Goal: Task Accomplishment & Management: Manage account settings

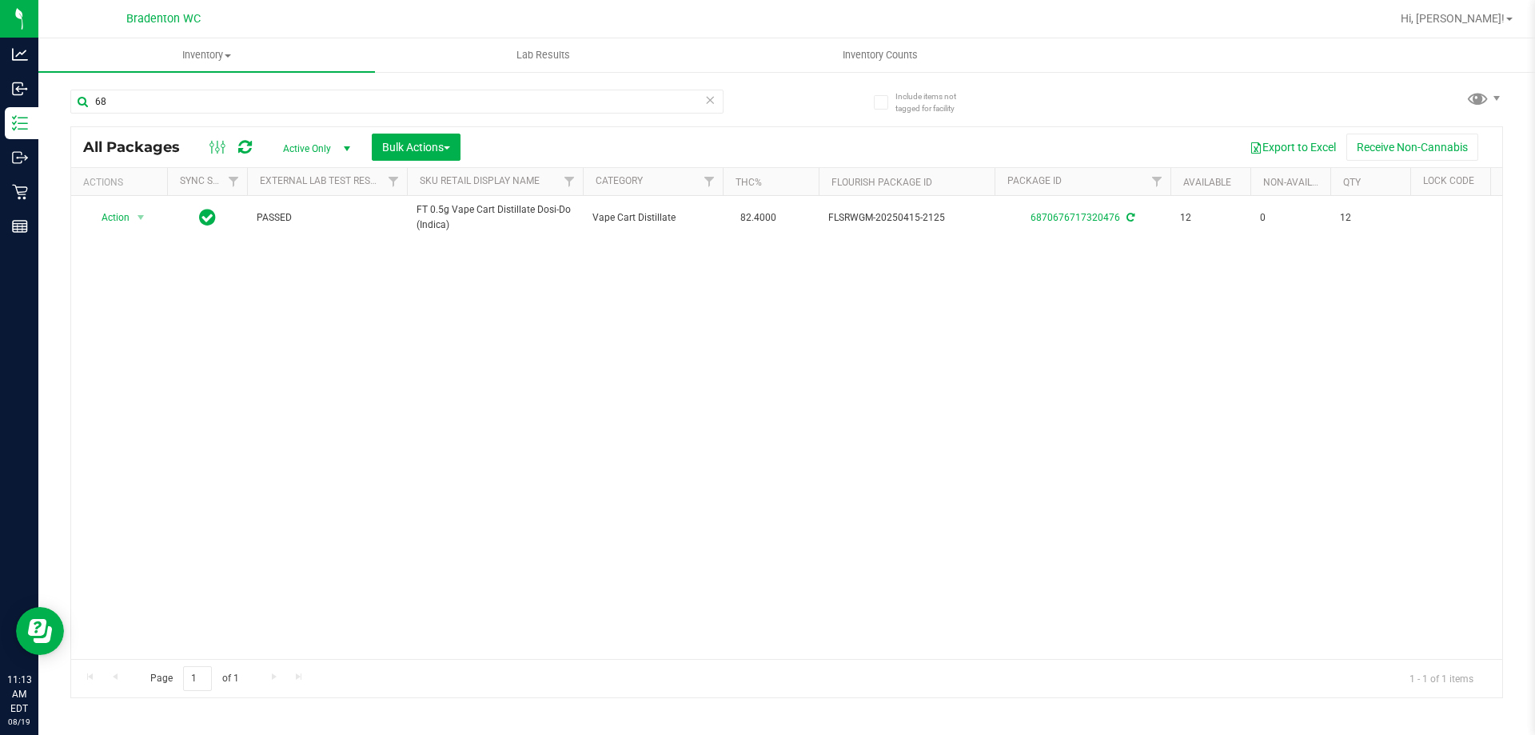
type input "6"
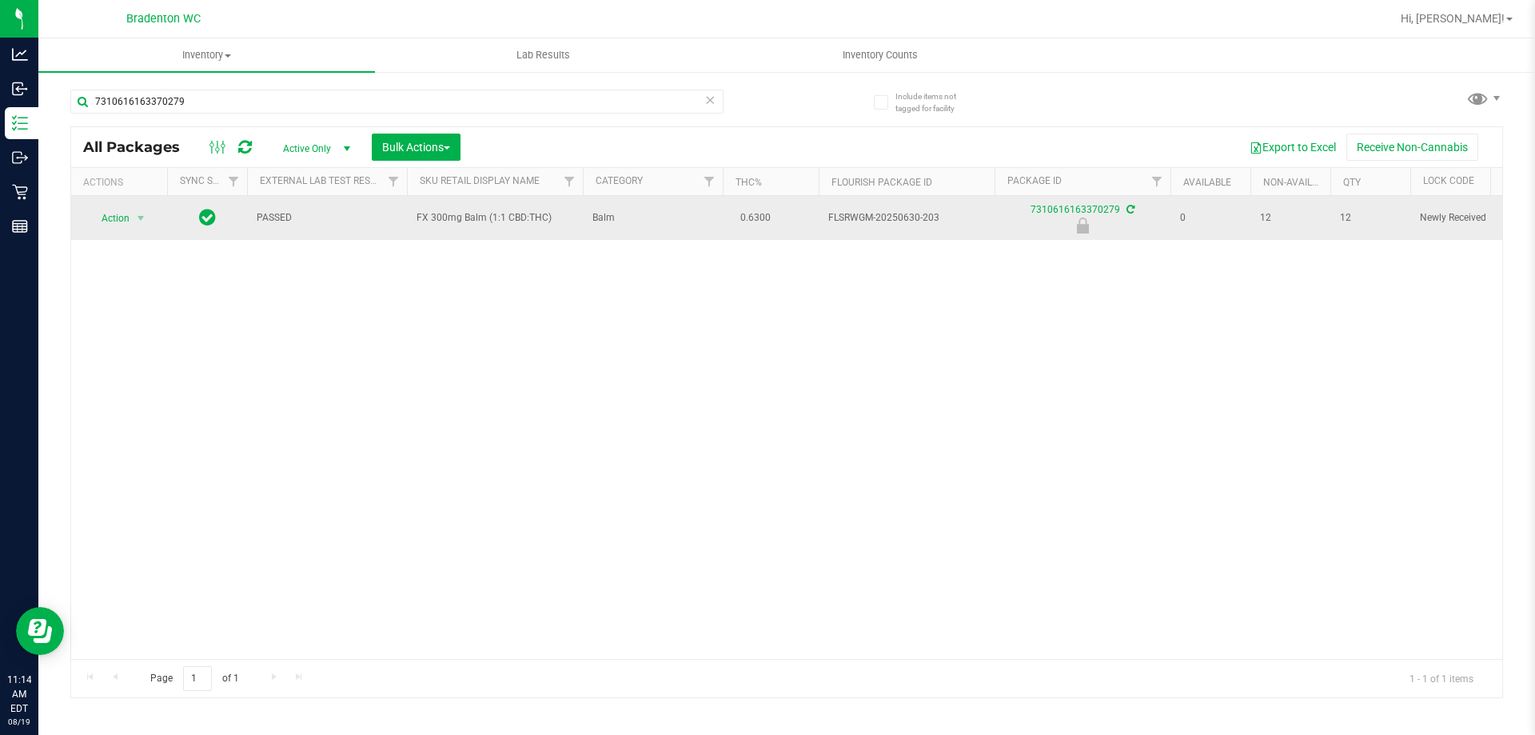
type input "7310616163370279"
click at [112, 217] on span "Action" at bounding box center [108, 218] width 43 height 22
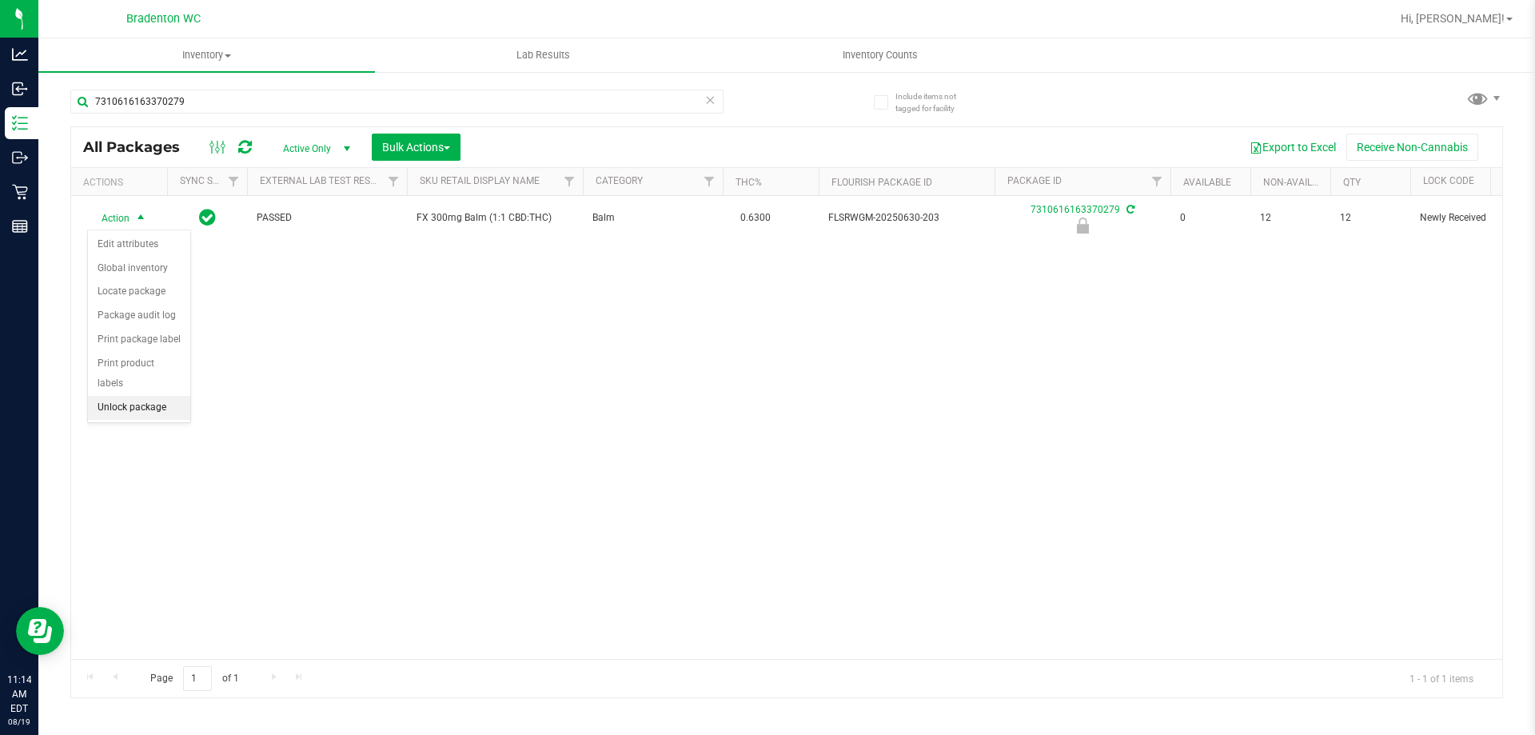
click at [119, 396] on li "Unlock package" at bounding box center [139, 408] width 102 height 24
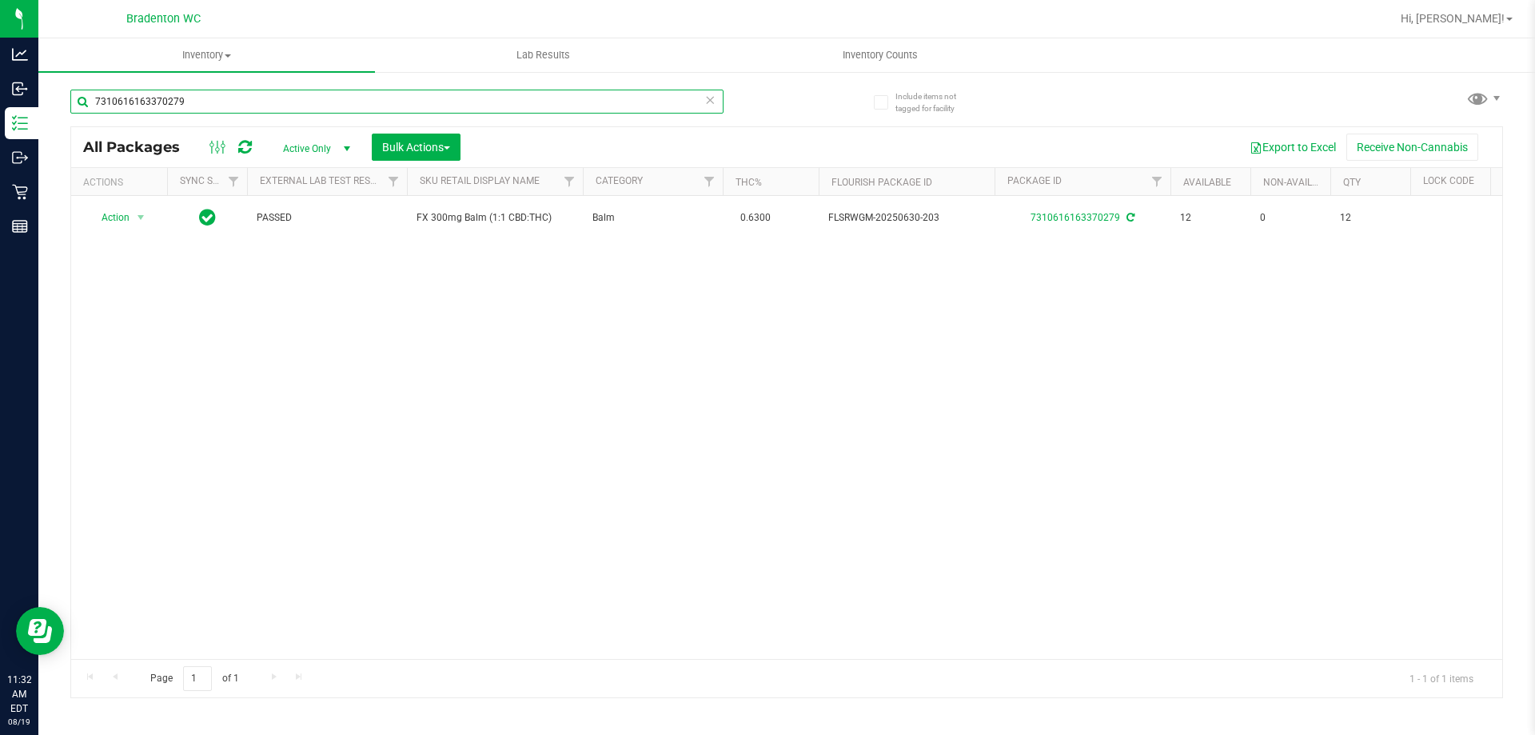
drag, startPoint x: 200, startPoint y: 102, endPoint x: 0, endPoint y: -25, distance: 236.4
click at [0, 0] on html "Analytics Inbound Inventory Outbound Retail Reports 11:32 AM EDT [DATE] 08/19 B…" at bounding box center [767, 367] width 1535 height 735
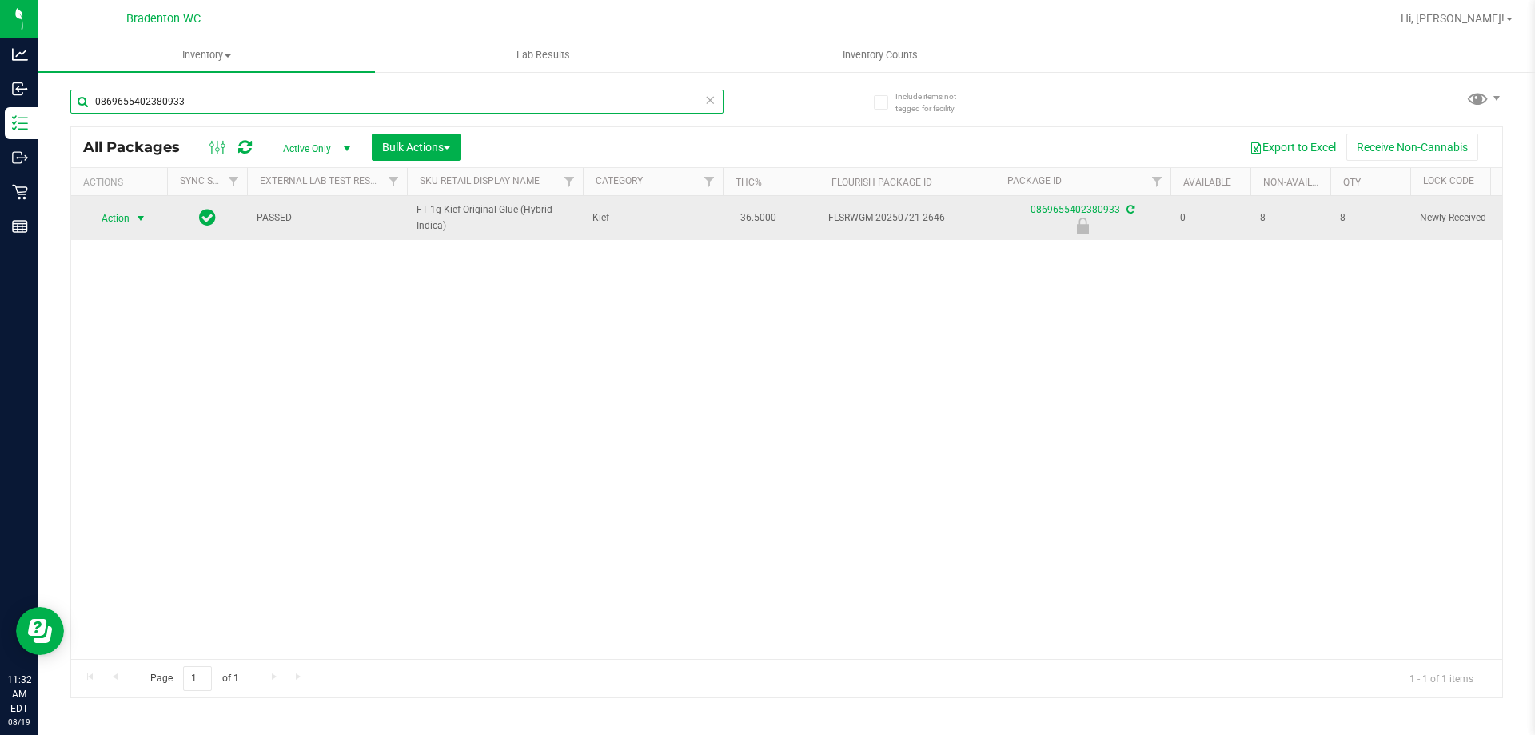
type input "0869655402380933"
click at [123, 221] on span "Action" at bounding box center [108, 218] width 43 height 22
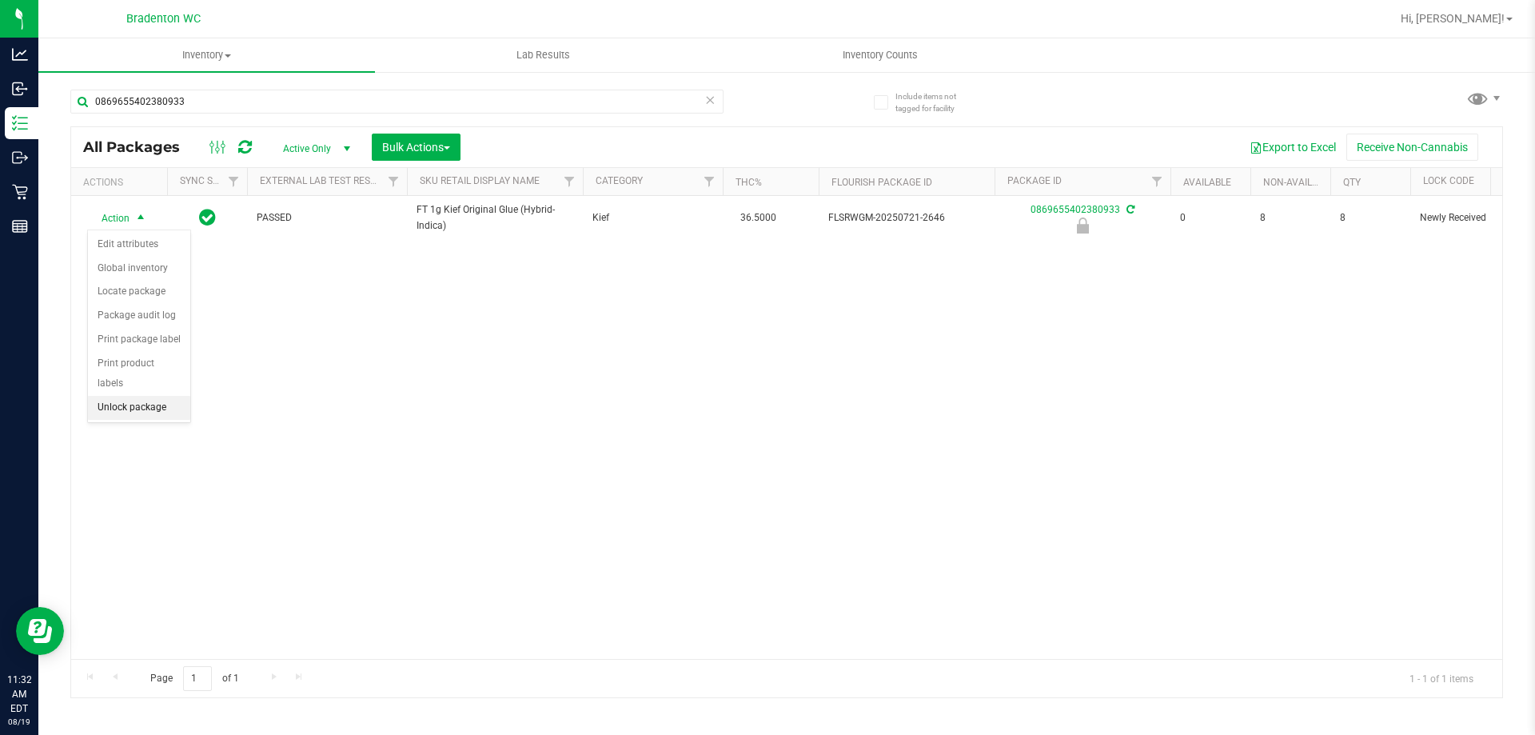
click at [129, 396] on li "Unlock package" at bounding box center [139, 408] width 102 height 24
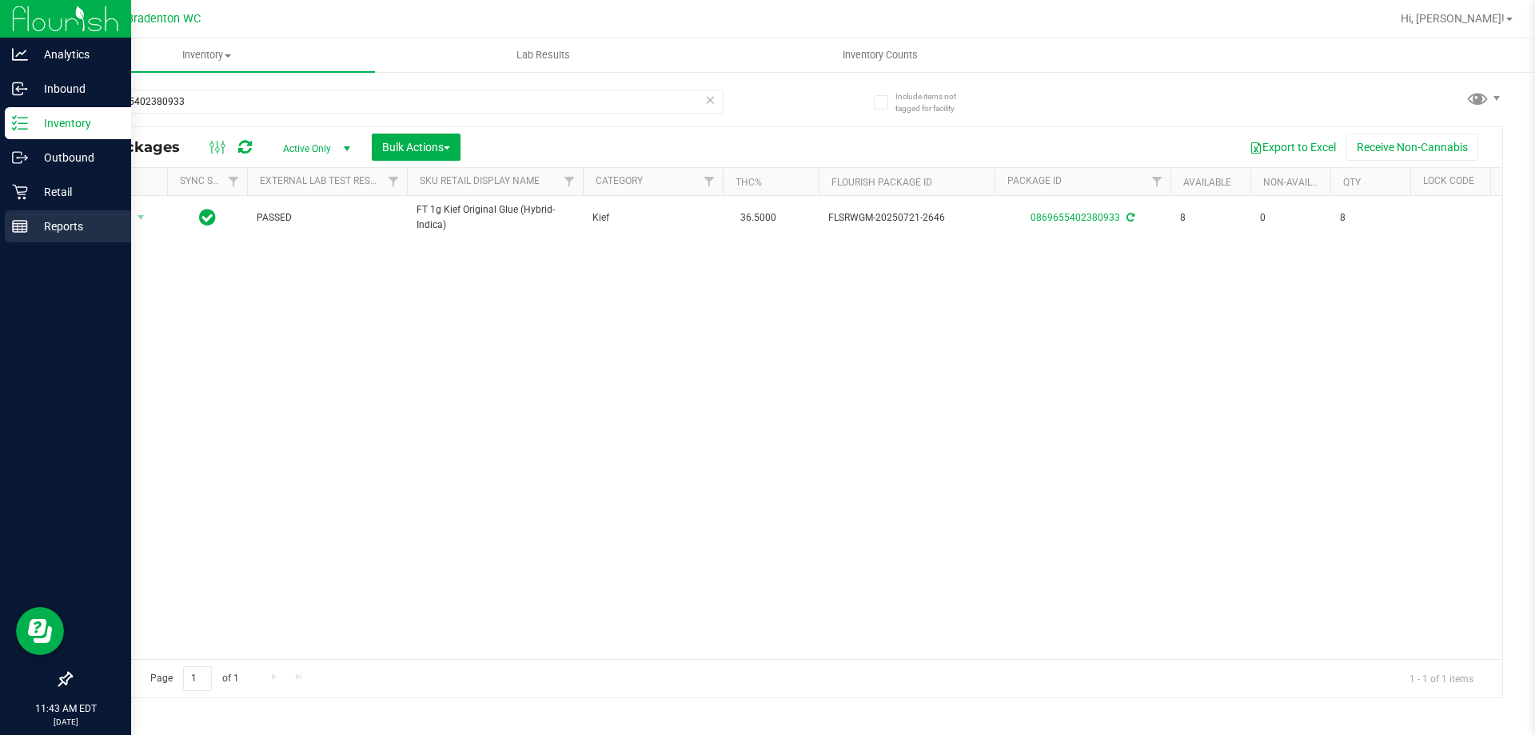
click at [9, 231] on div "Reports" at bounding box center [68, 226] width 126 height 32
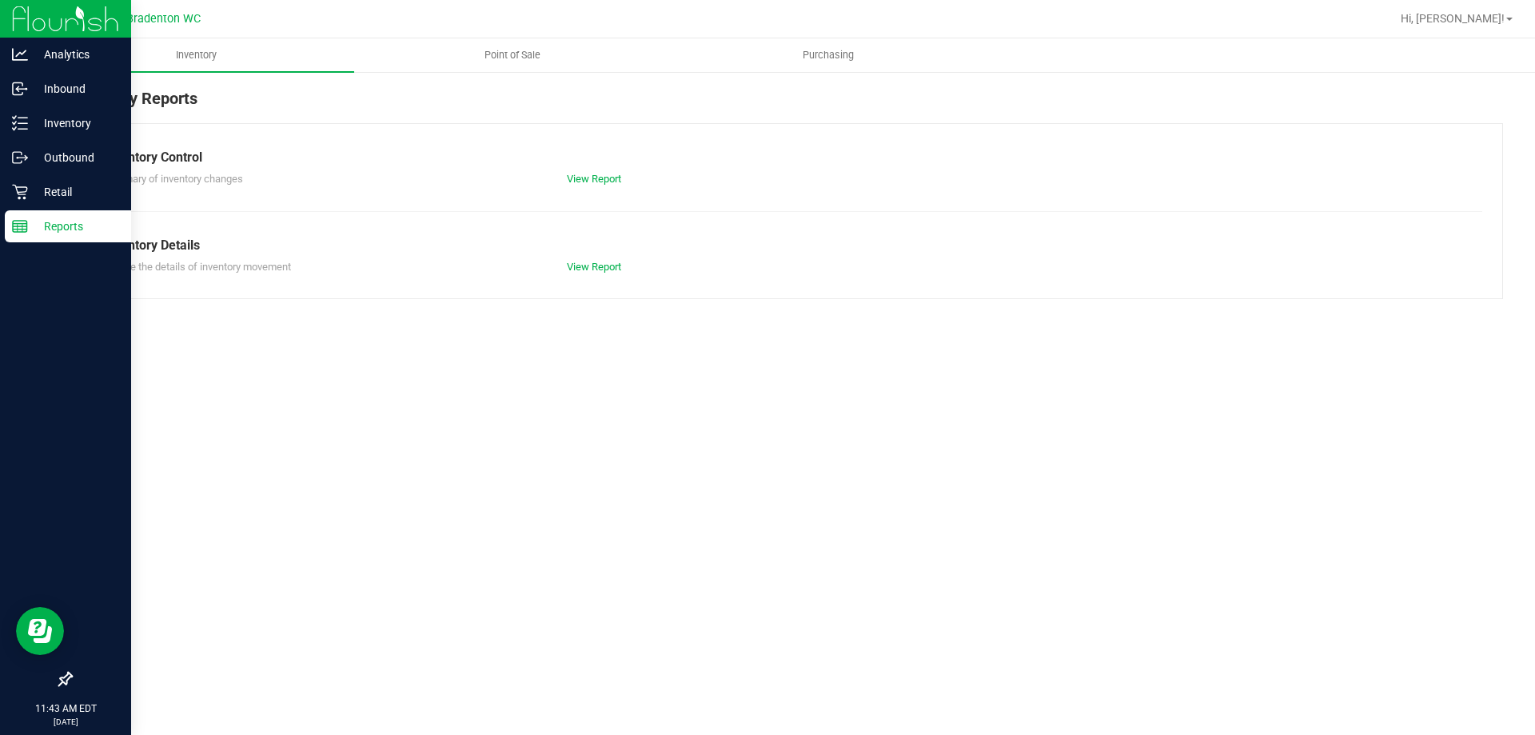
click at [518, 49] on span "Point of Sale" at bounding box center [512, 55] width 99 height 14
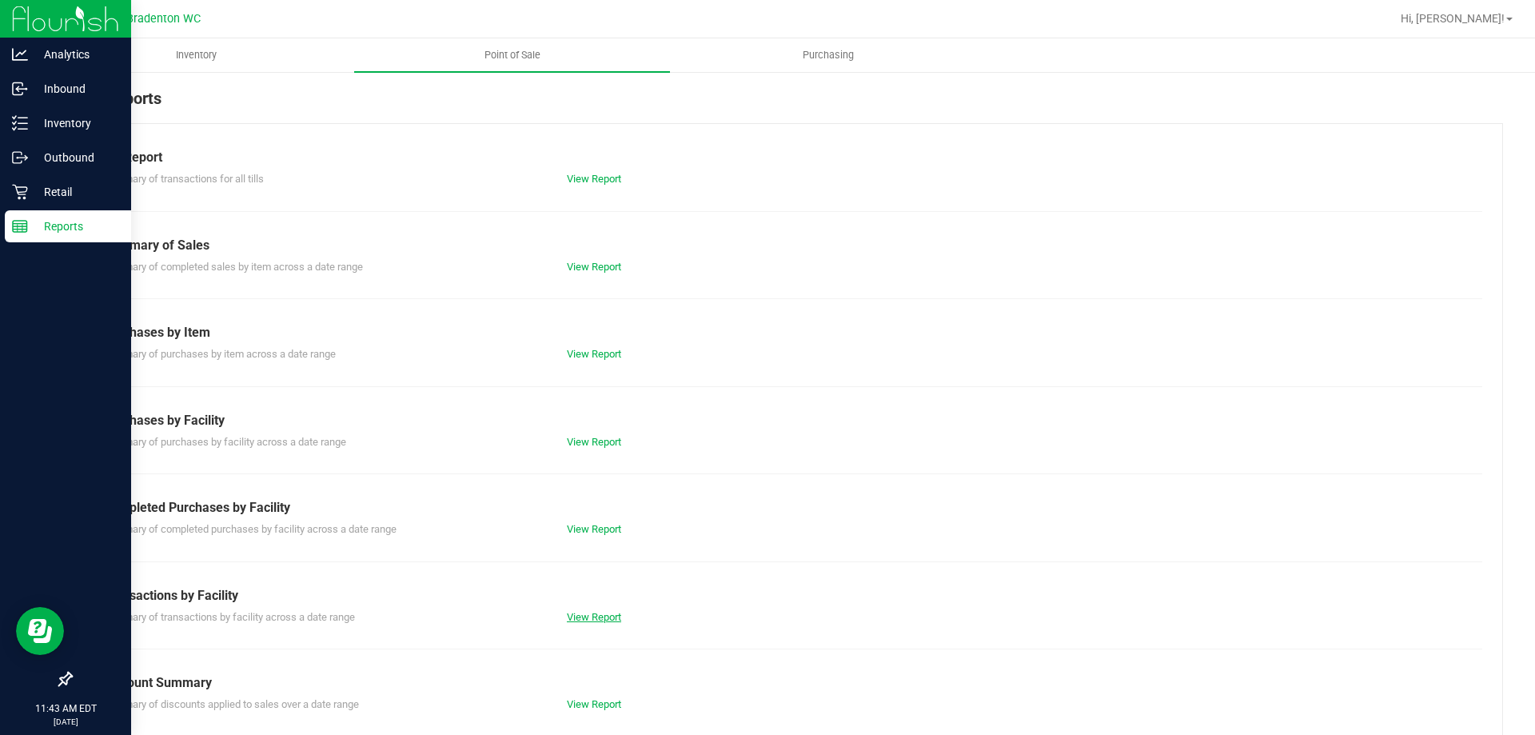
click at [597, 611] on link "View Report" at bounding box center [594, 617] width 54 height 12
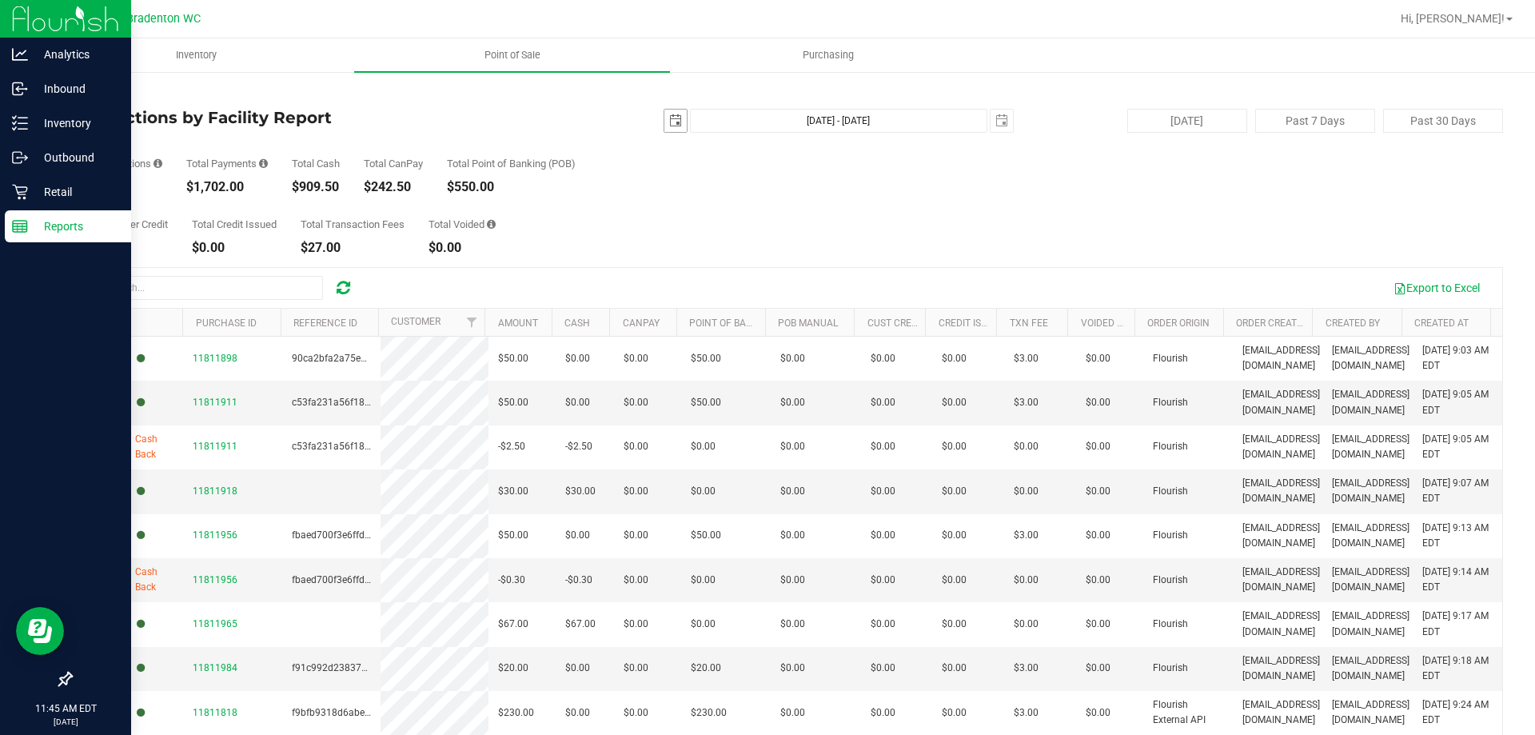
click at [669, 120] on span "select" at bounding box center [675, 120] width 13 height 13
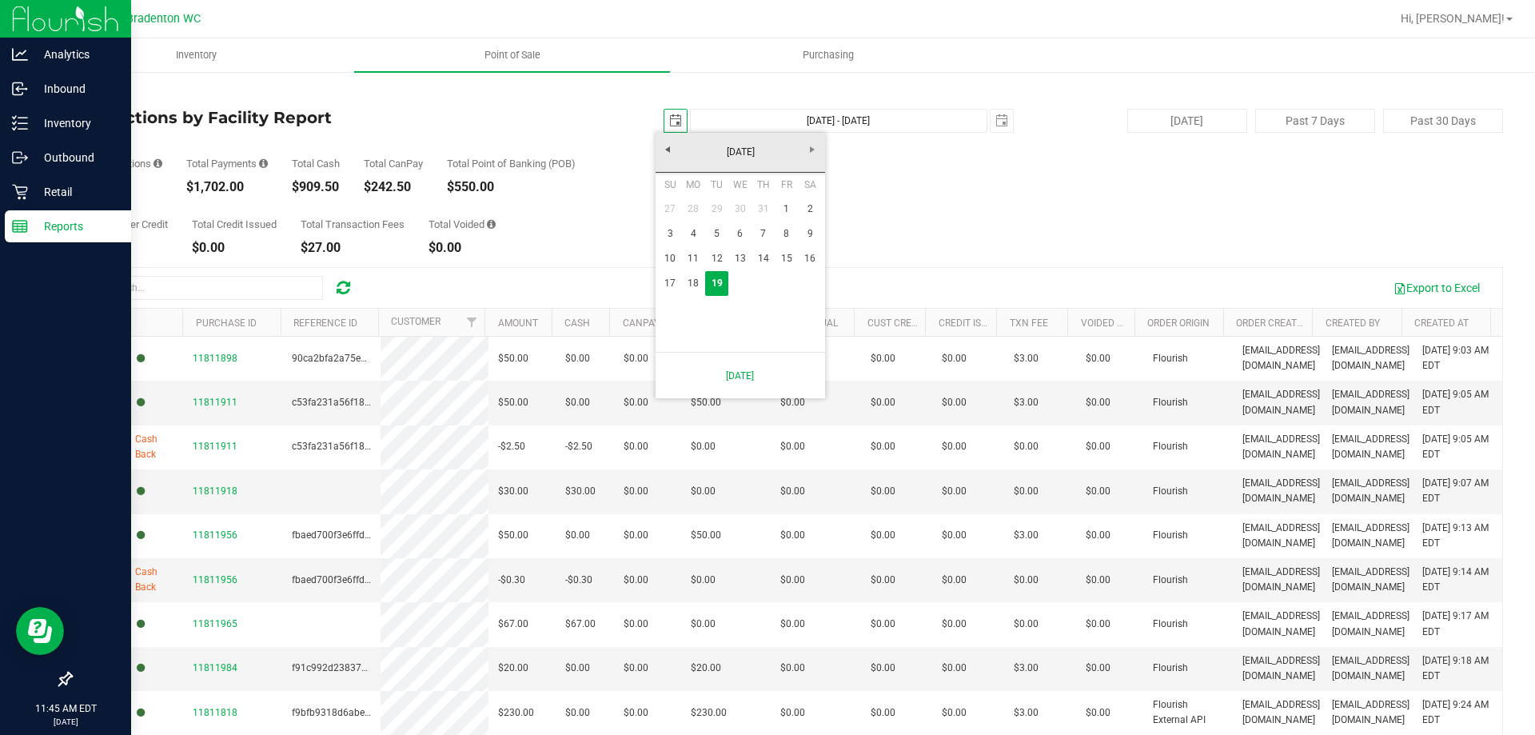
click at [690, 279] on link "18" at bounding box center [693, 283] width 23 height 25
type input "[DATE]"
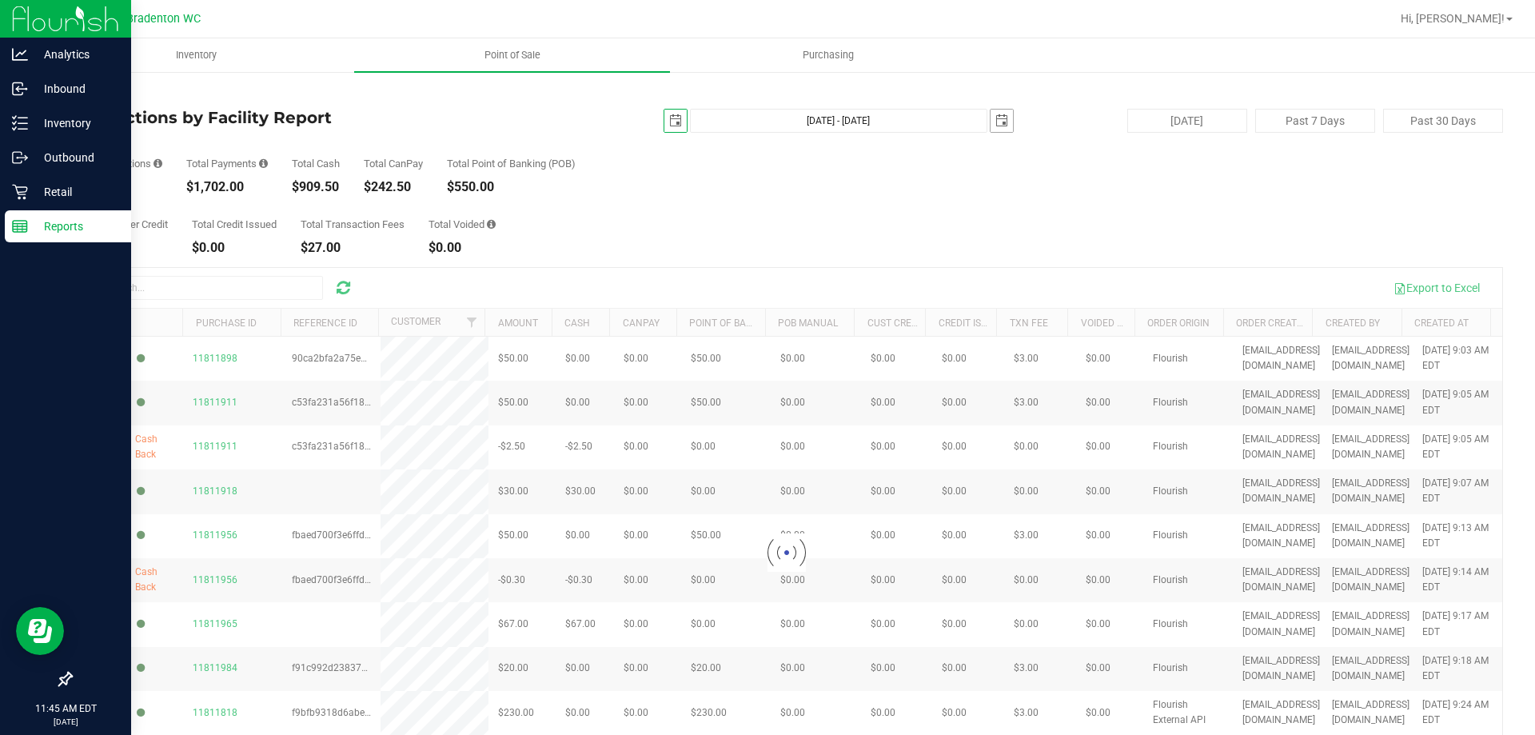
click at [995, 121] on span "select" at bounding box center [1001, 120] width 13 height 13
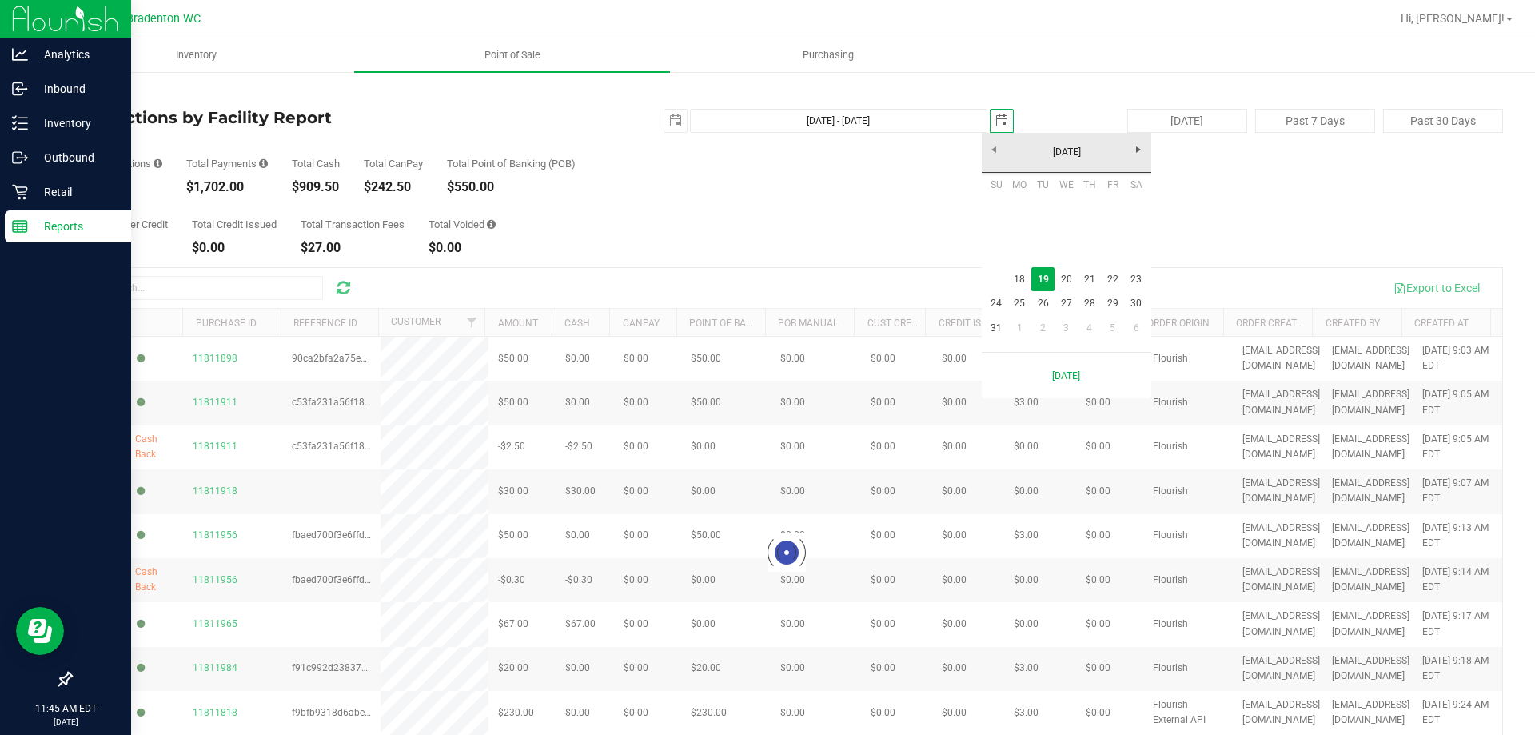
scroll to position [0, 40]
click at [1020, 281] on link "18" at bounding box center [1019, 279] width 23 height 25
type input "[DATE] - [DATE]"
type input "[DATE]"
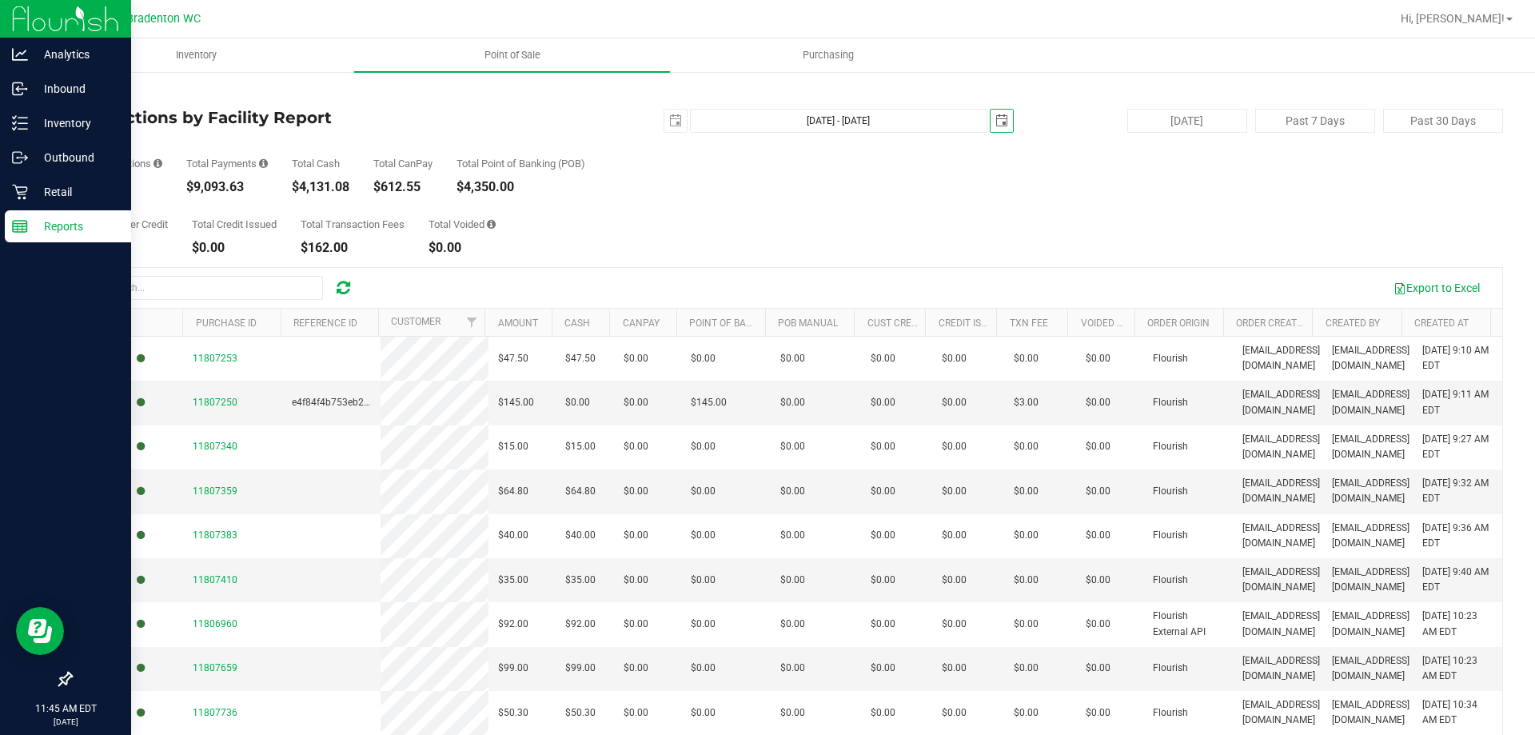
click at [316, 187] on div "$4,131.08" at bounding box center [321, 187] width 58 height 13
click at [82, 187] on p "Retail" at bounding box center [76, 191] width 96 height 19
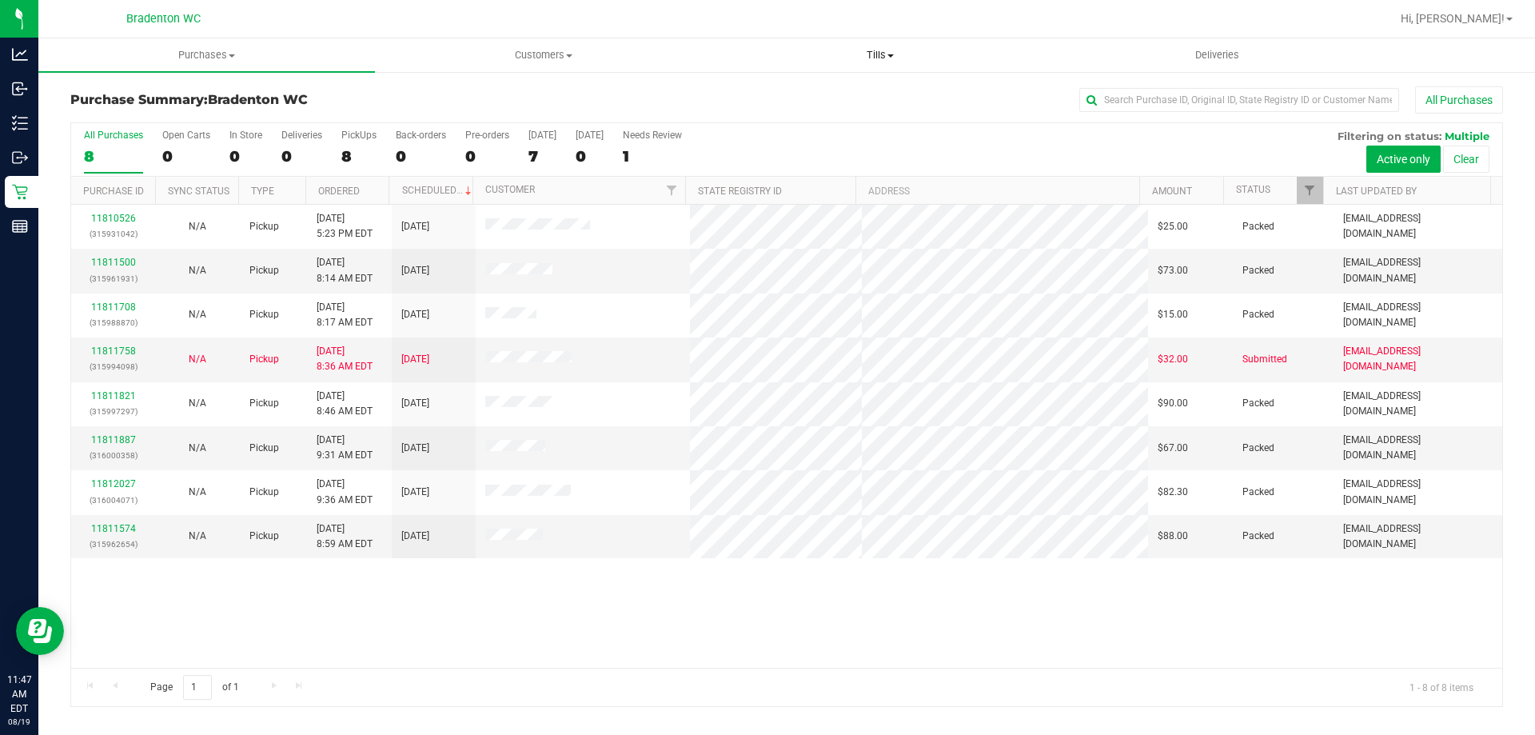
click at [872, 54] on span "Tills" at bounding box center [879, 55] width 335 height 14
click at [747, 115] on span "Reconcile e-payments" at bounding box center [790, 116] width 159 height 14
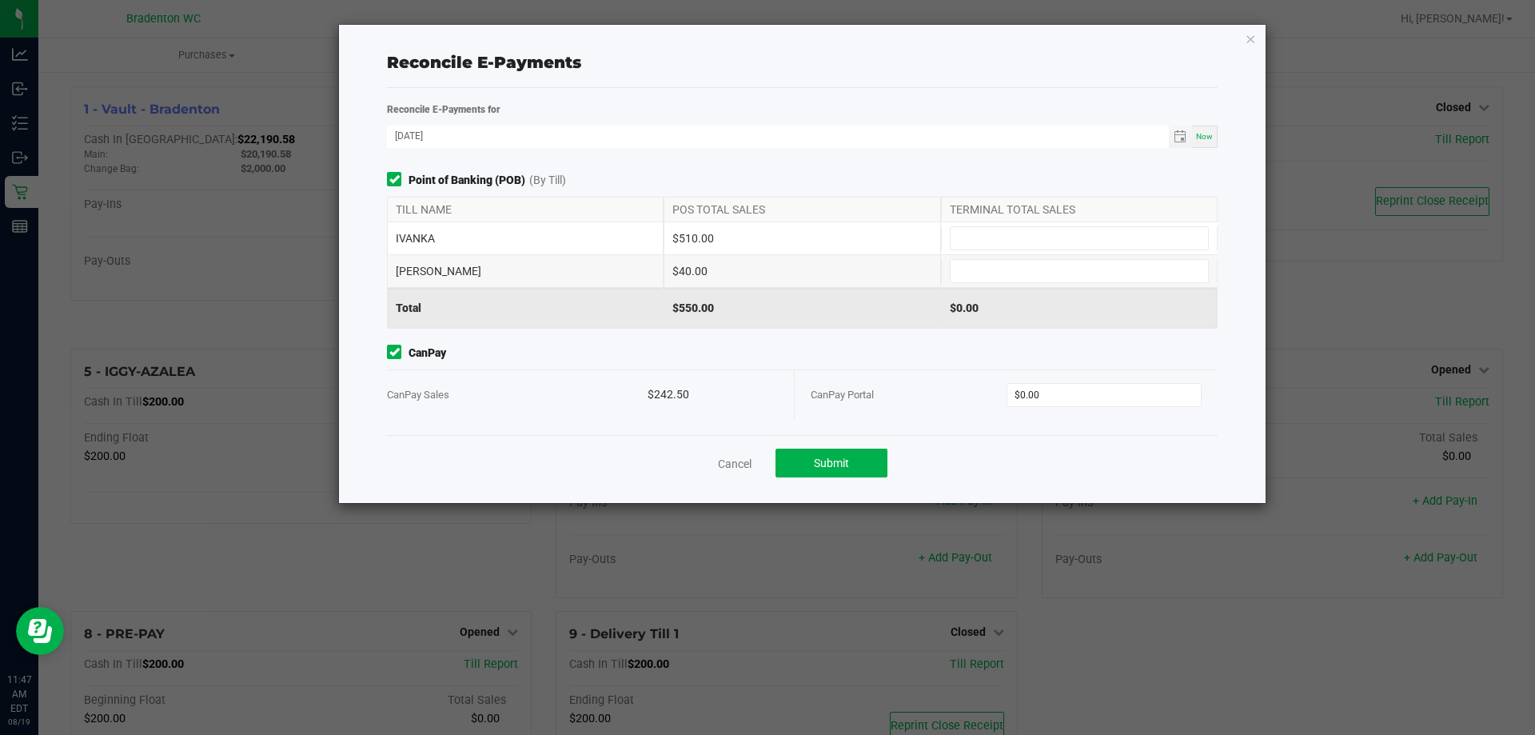
click at [1251, 38] on icon "button" at bounding box center [1250, 38] width 11 height 19
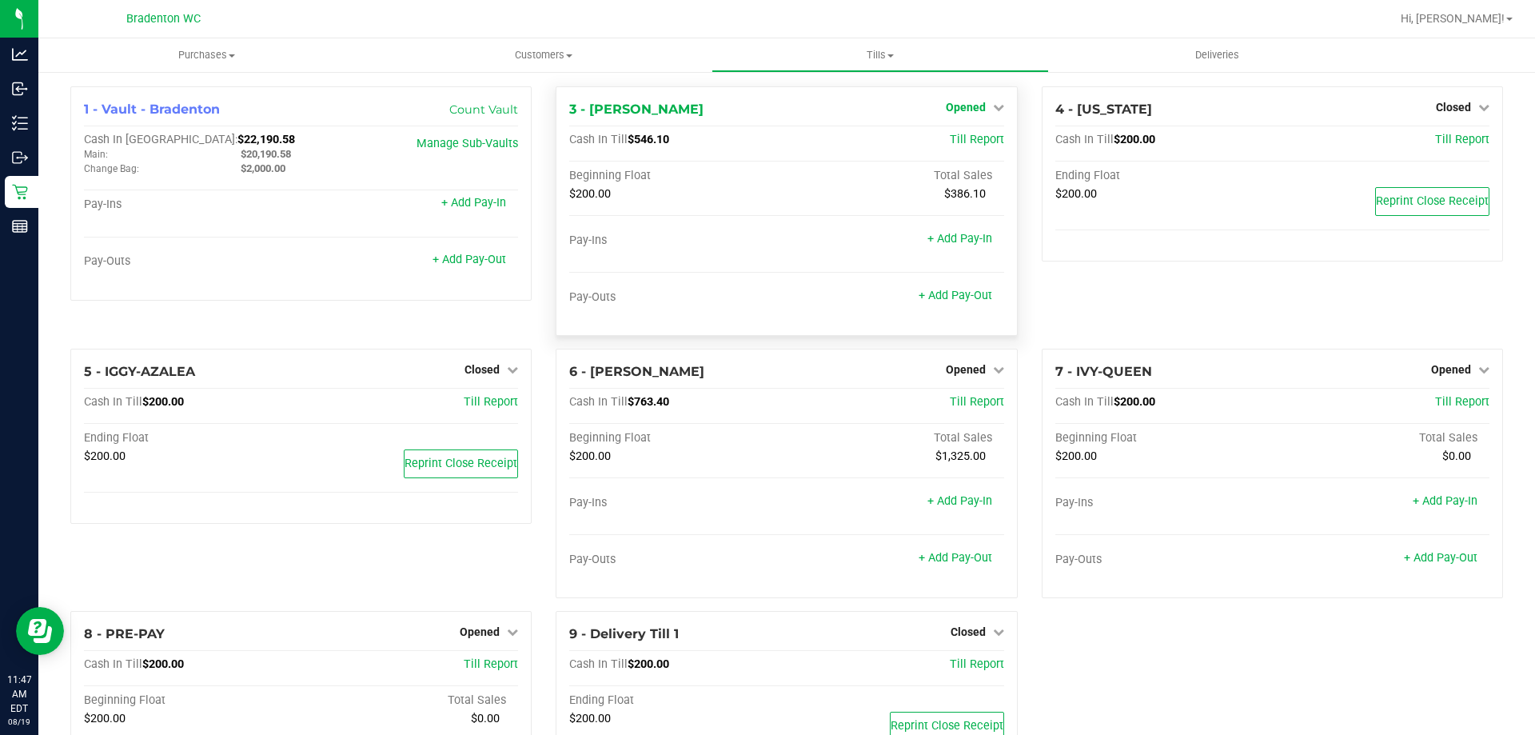
click at [982, 106] on link "Opened" at bounding box center [975, 107] width 58 height 13
click at [958, 143] on link "Close Till" at bounding box center [967, 140] width 43 height 13
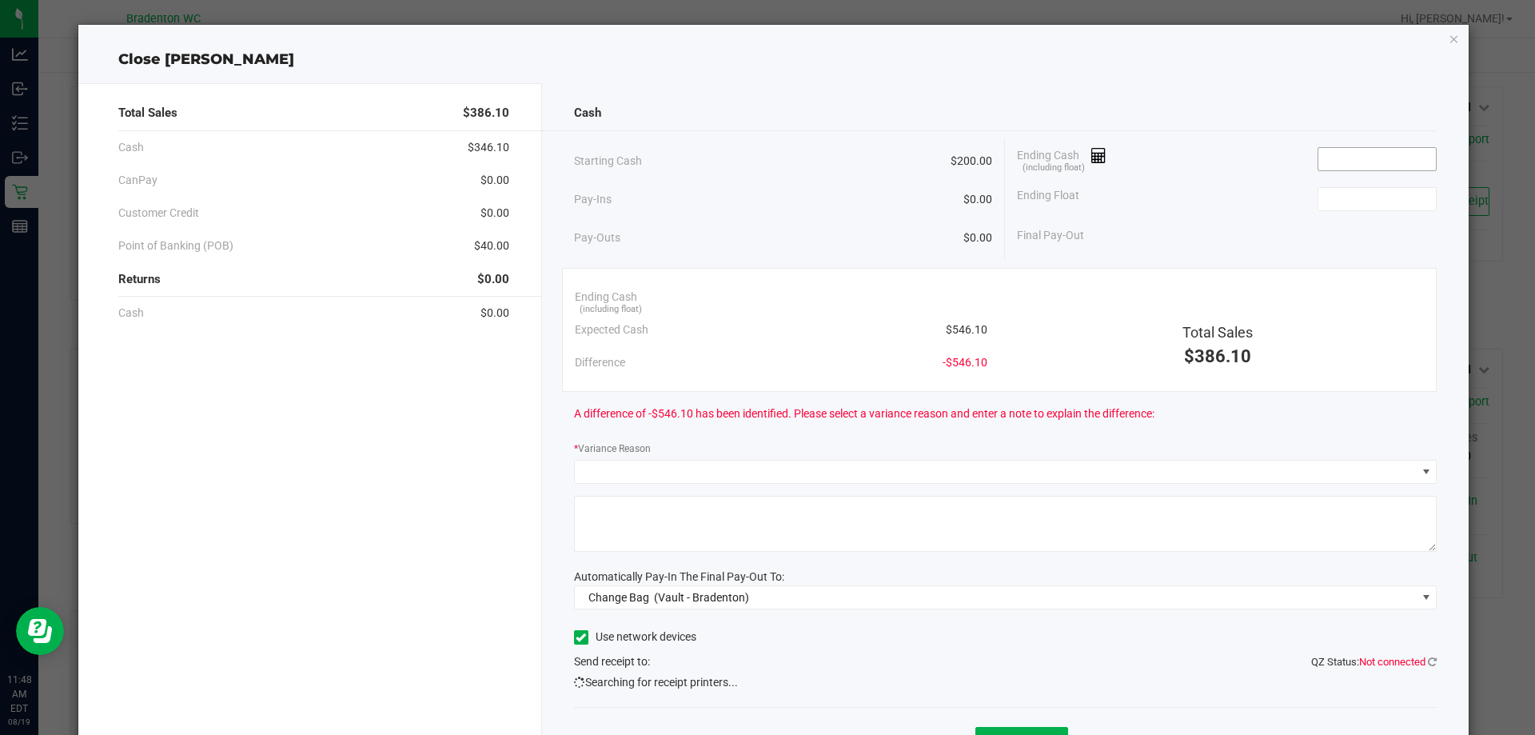
click at [1358, 161] on input at bounding box center [1377, 159] width 118 height 22
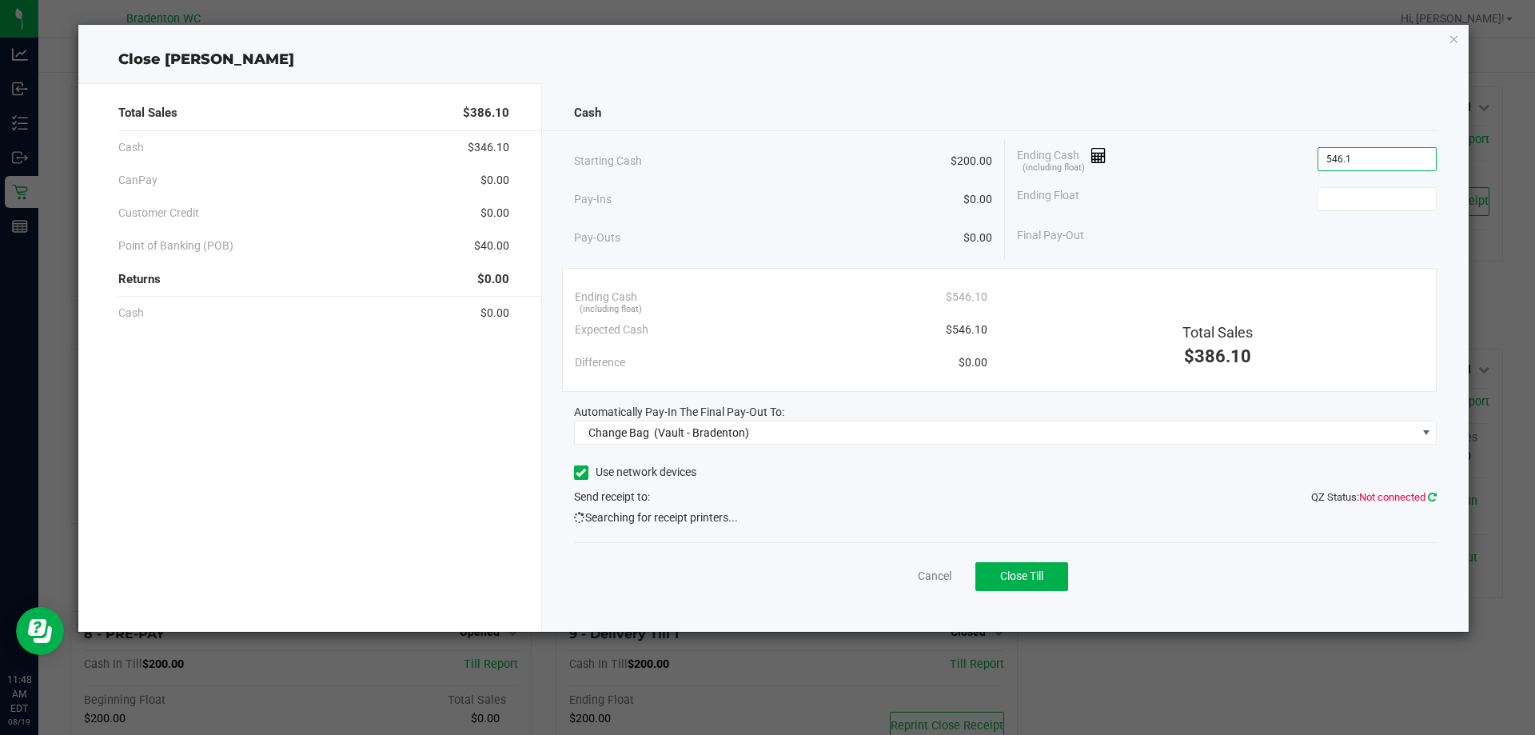
click at [1432, 496] on icon at bounding box center [1432, 497] width 9 height 10
type input "$546.10"
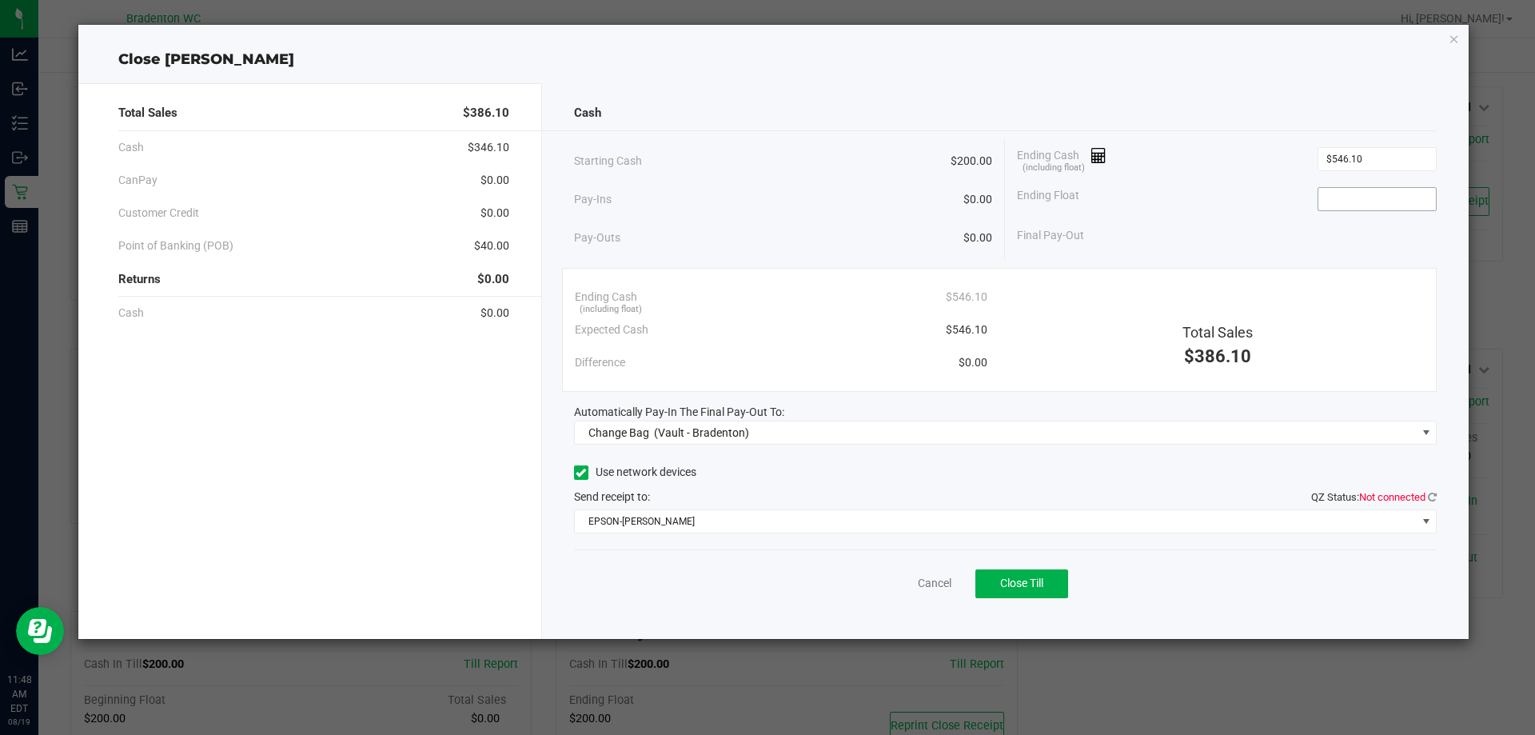
click at [1340, 199] on input at bounding box center [1377, 199] width 118 height 22
click at [1209, 188] on div "Ending Float $200.00" at bounding box center [1227, 199] width 420 height 40
type input "200"
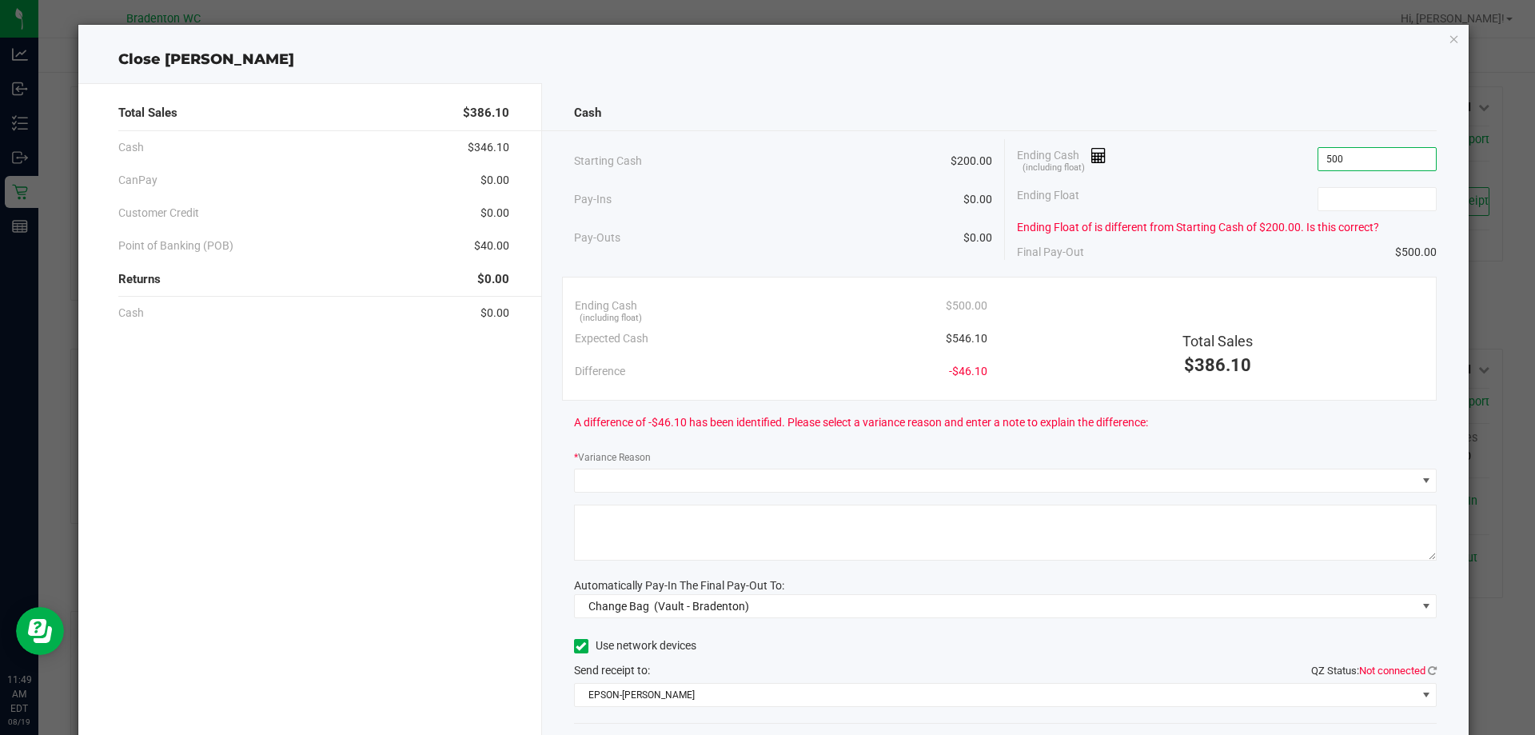
type input "$500.00"
click at [1233, 181] on div "Ending Float" at bounding box center [1227, 199] width 420 height 40
click at [1369, 194] on input at bounding box center [1377, 199] width 118 height 22
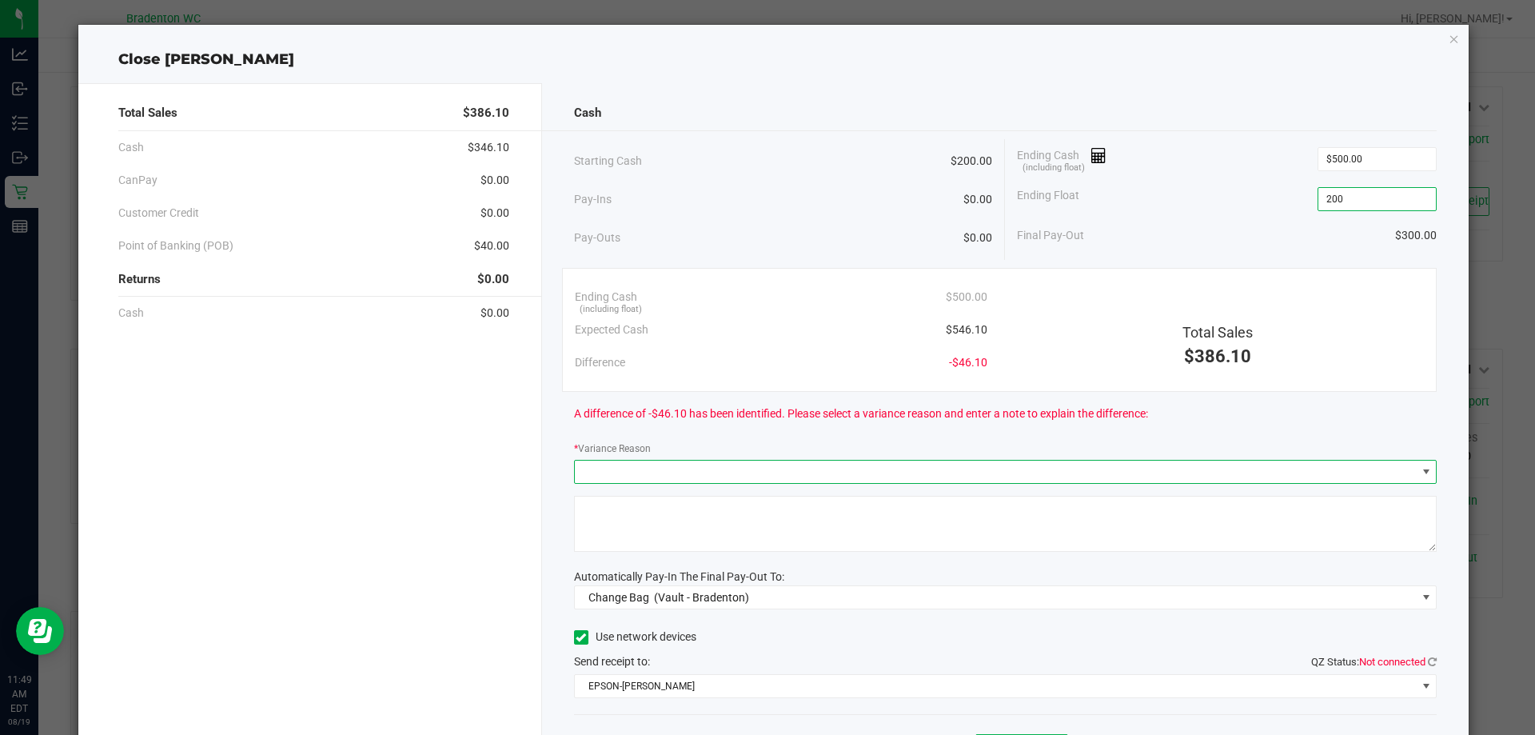
type input "$200.00"
click at [1420, 467] on span at bounding box center [1426, 471] width 13 height 13
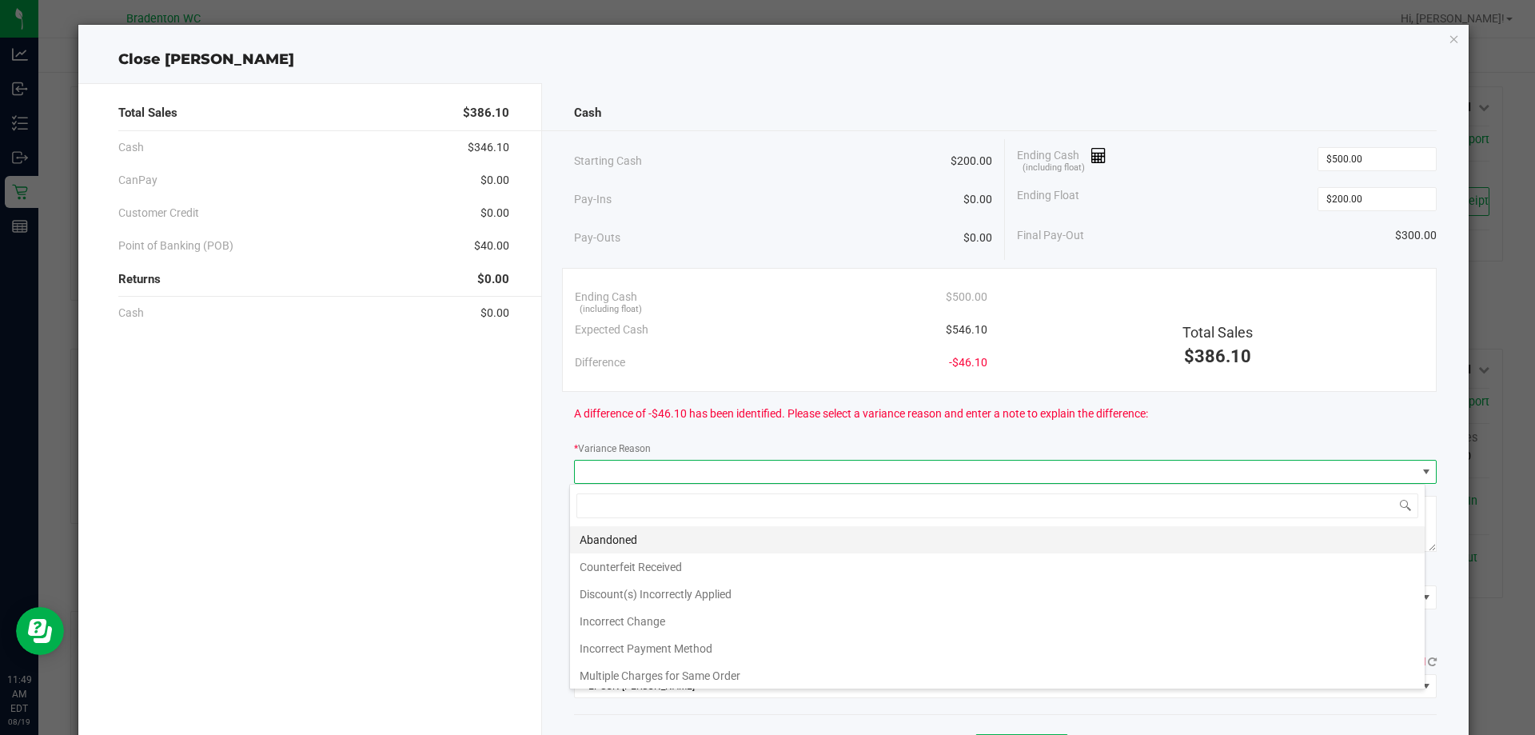
scroll to position [24, 855]
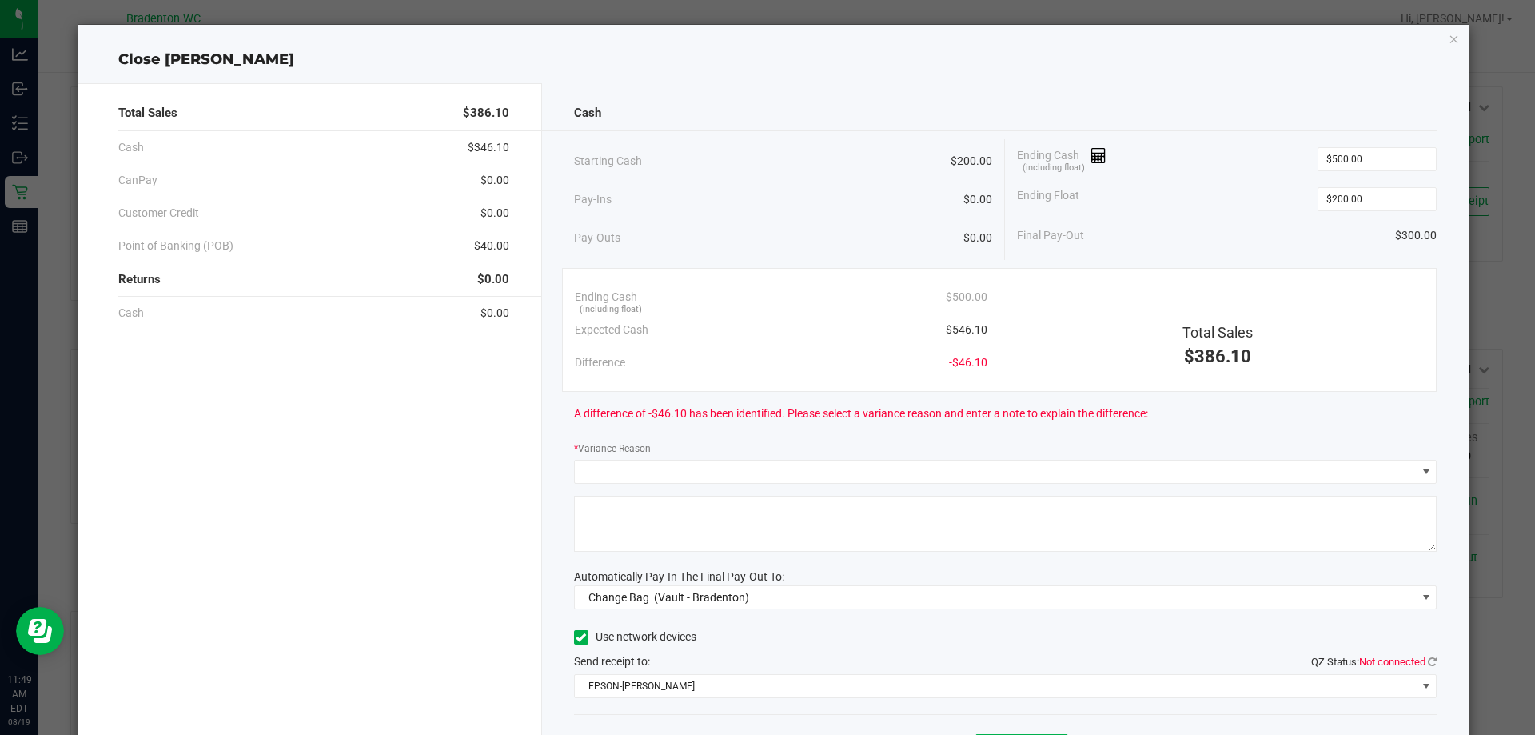
click at [1223, 423] on div "A difference of -$46.10 has been identified. Please select a variance reason an…" at bounding box center [1005, 414] width 863 height 44
click at [803, 594] on span "Change Bag (Vault - Bradenton)" at bounding box center [996, 597] width 842 height 22
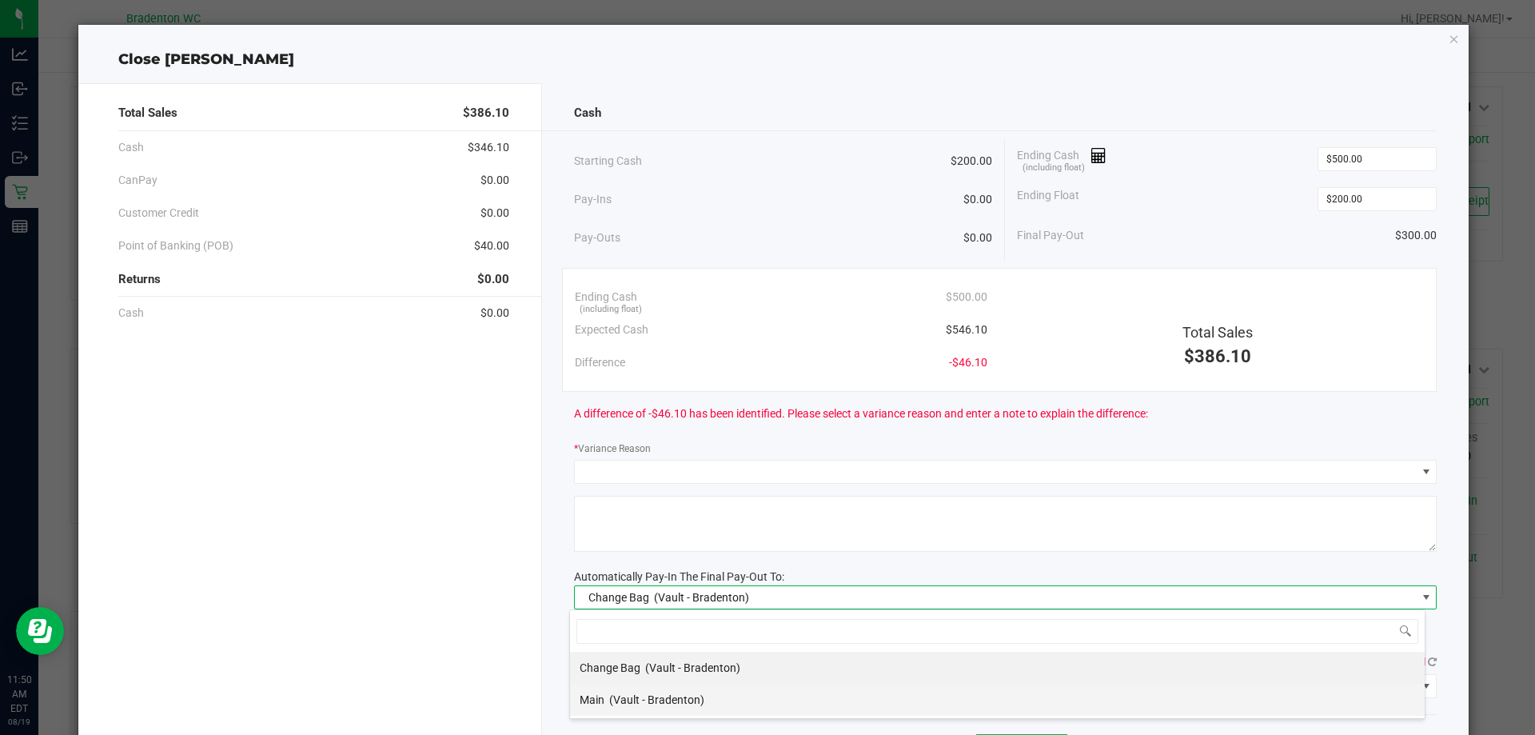
click at [608, 699] on div "Main (Vault - Bradenton)" at bounding box center [642, 699] width 125 height 29
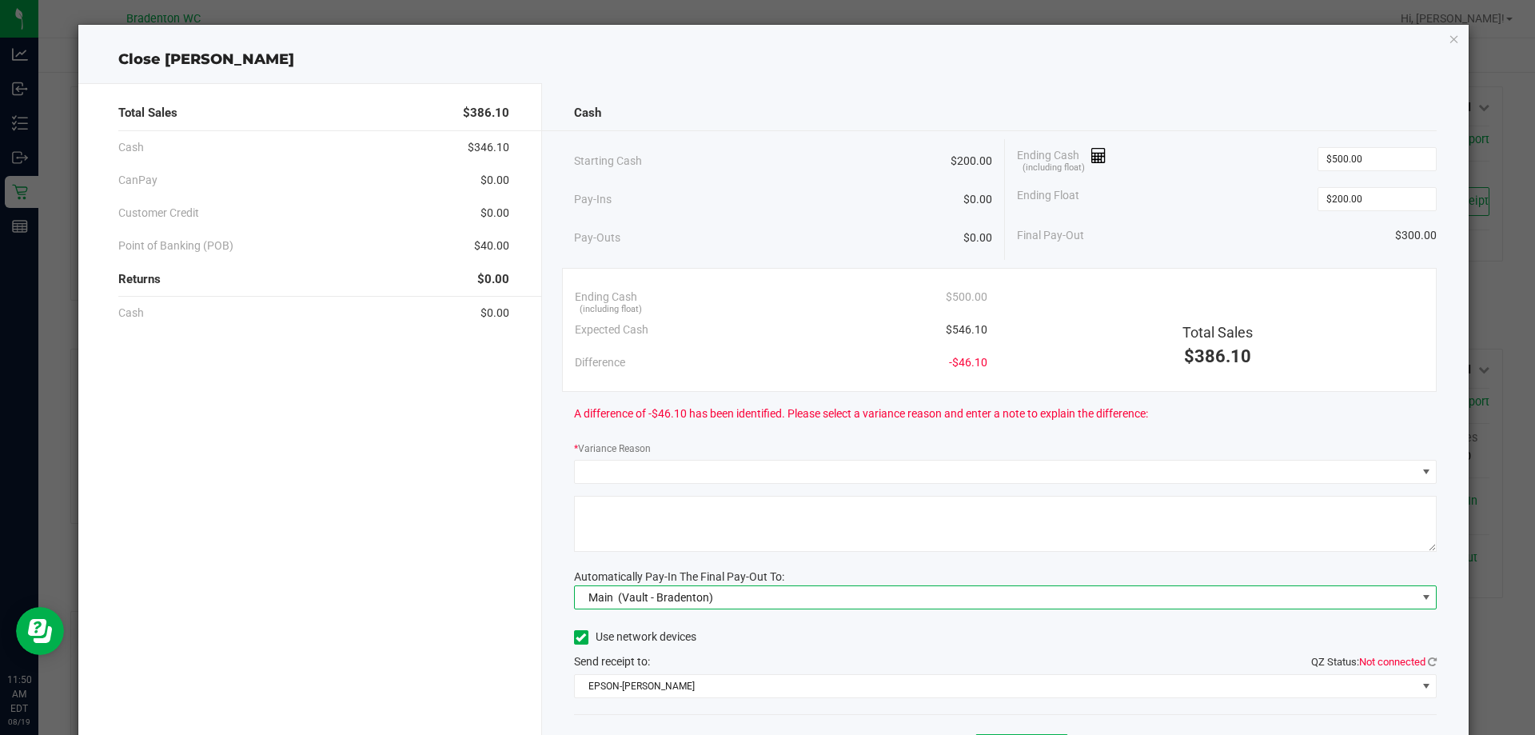
click at [845, 569] on div "Automatically Pay-In The Final Pay-Out To:" at bounding box center [1005, 576] width 863 height 17
click at [1428, 661] on icon at bounding box center [1432, 661] width 9 height 10
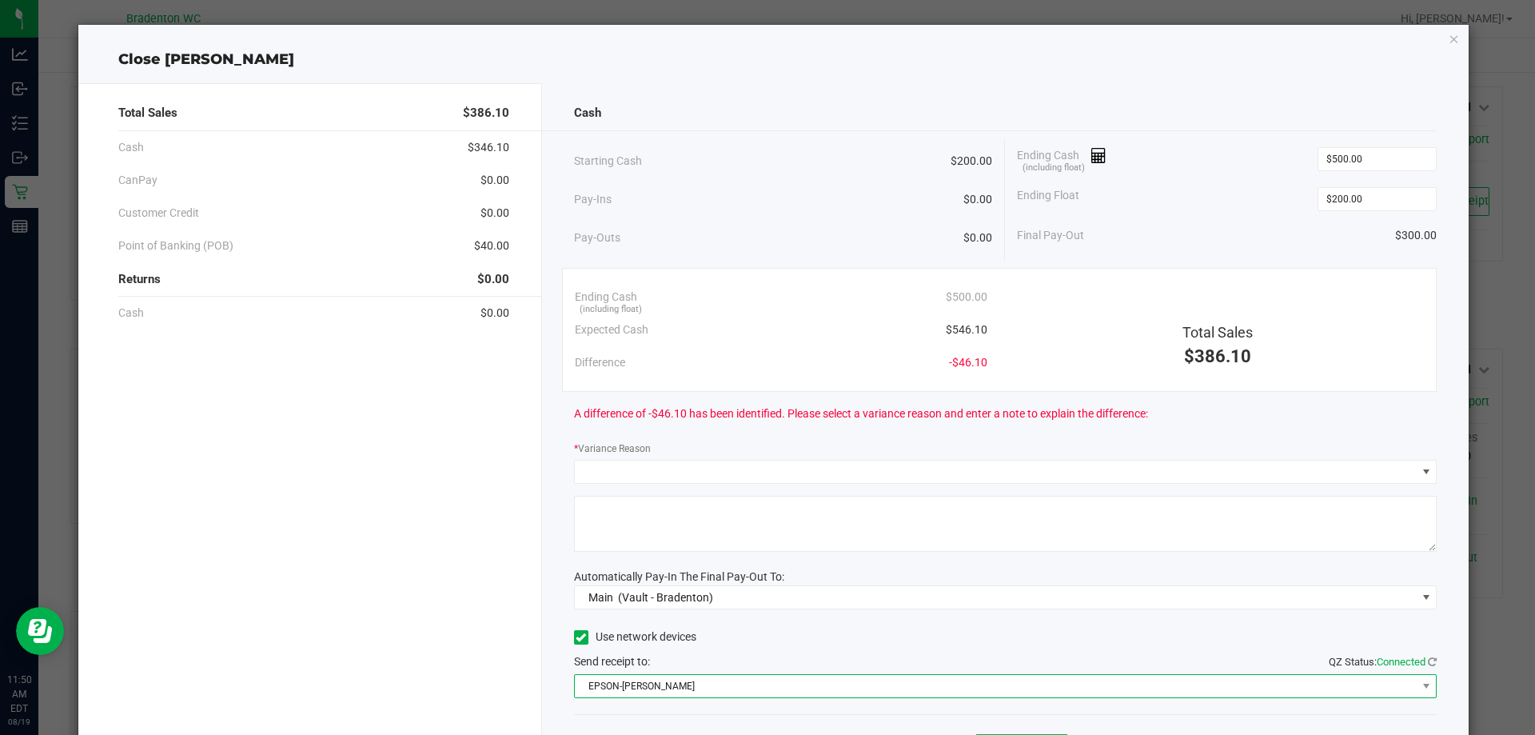
click at [717, 687] on span "EPSON-[PERSON_NAME]" at bounding box center [996, 686] width 842 height 22
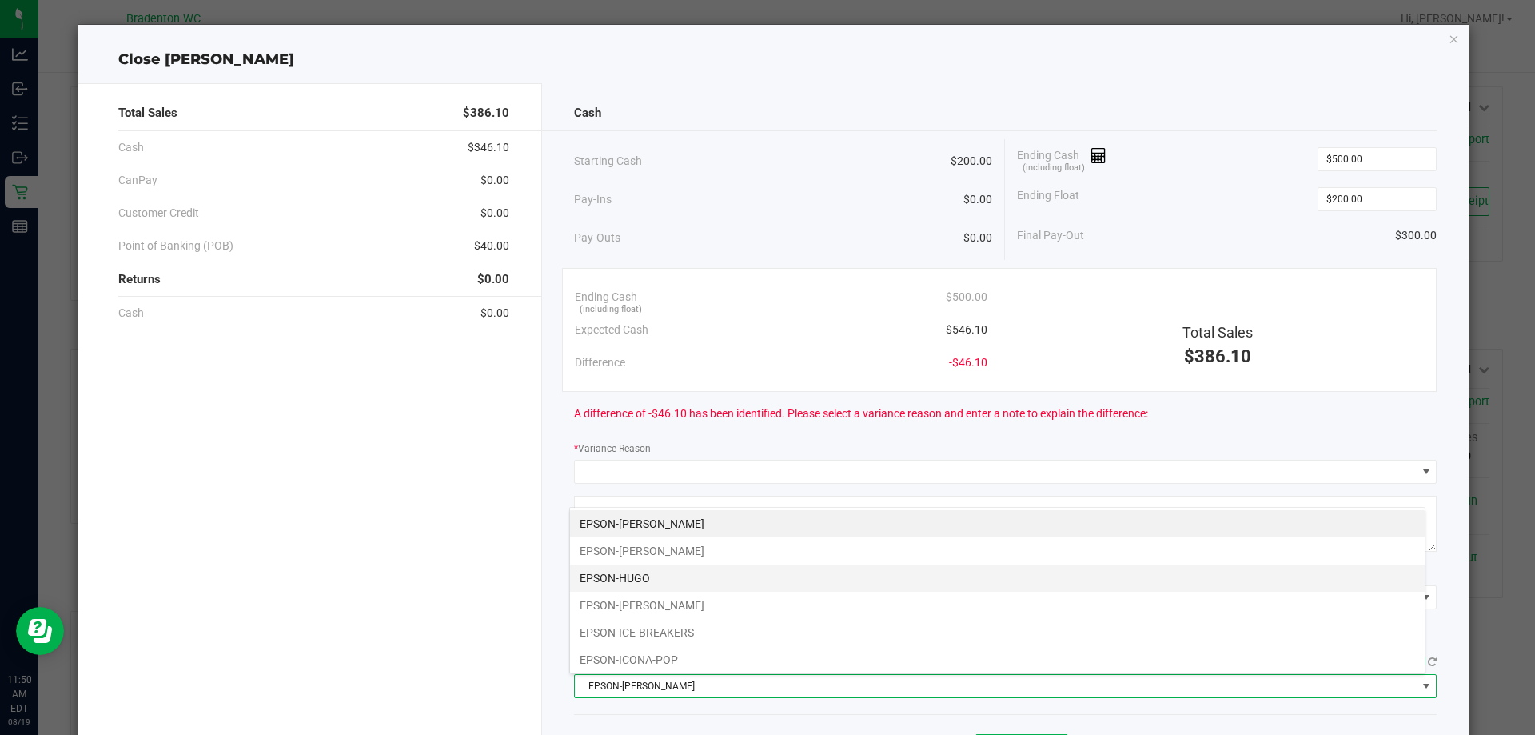
click at [627, 577] on li "EPSON-HUGO" at bounding box center [997, 577] width 855 height 27
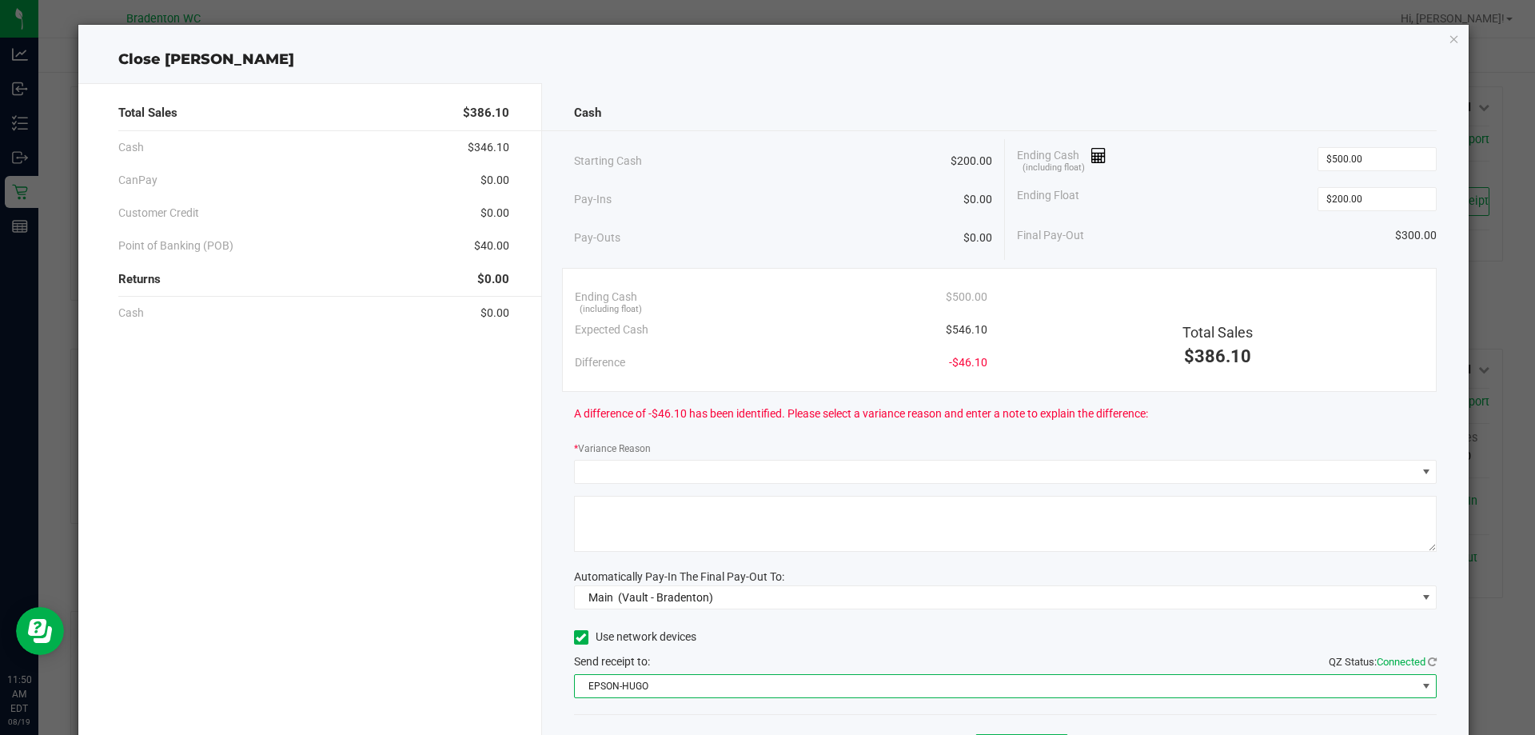
click at [895, 641] on div "Use network devices" at bounding box center [1005, 637] width 863 height 24
click at [1448, 40] on icon "button" at bounding box center [1453, 38] width 11 height 19
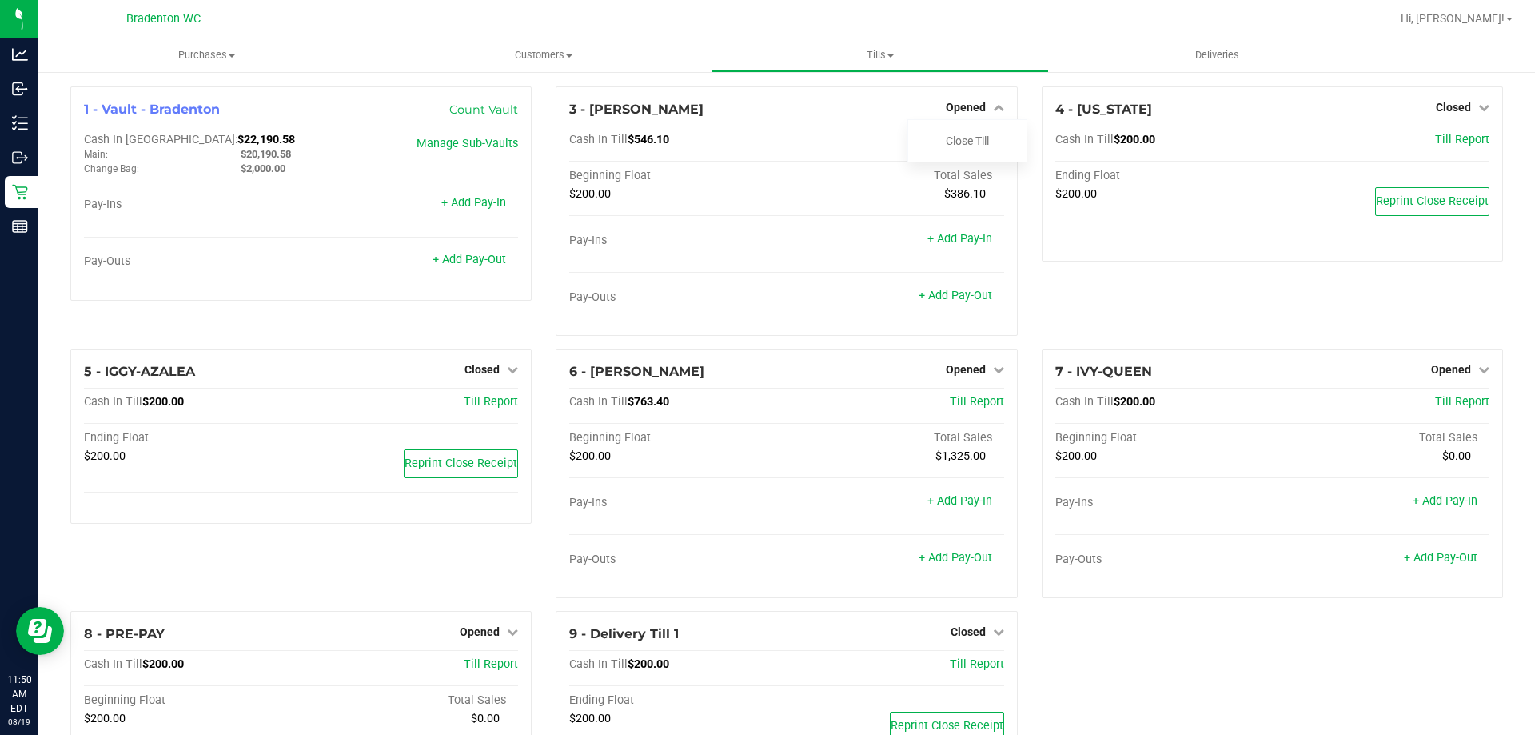
click at [603, 13] on div at bounding box center [838, 18] width 1104 height 31
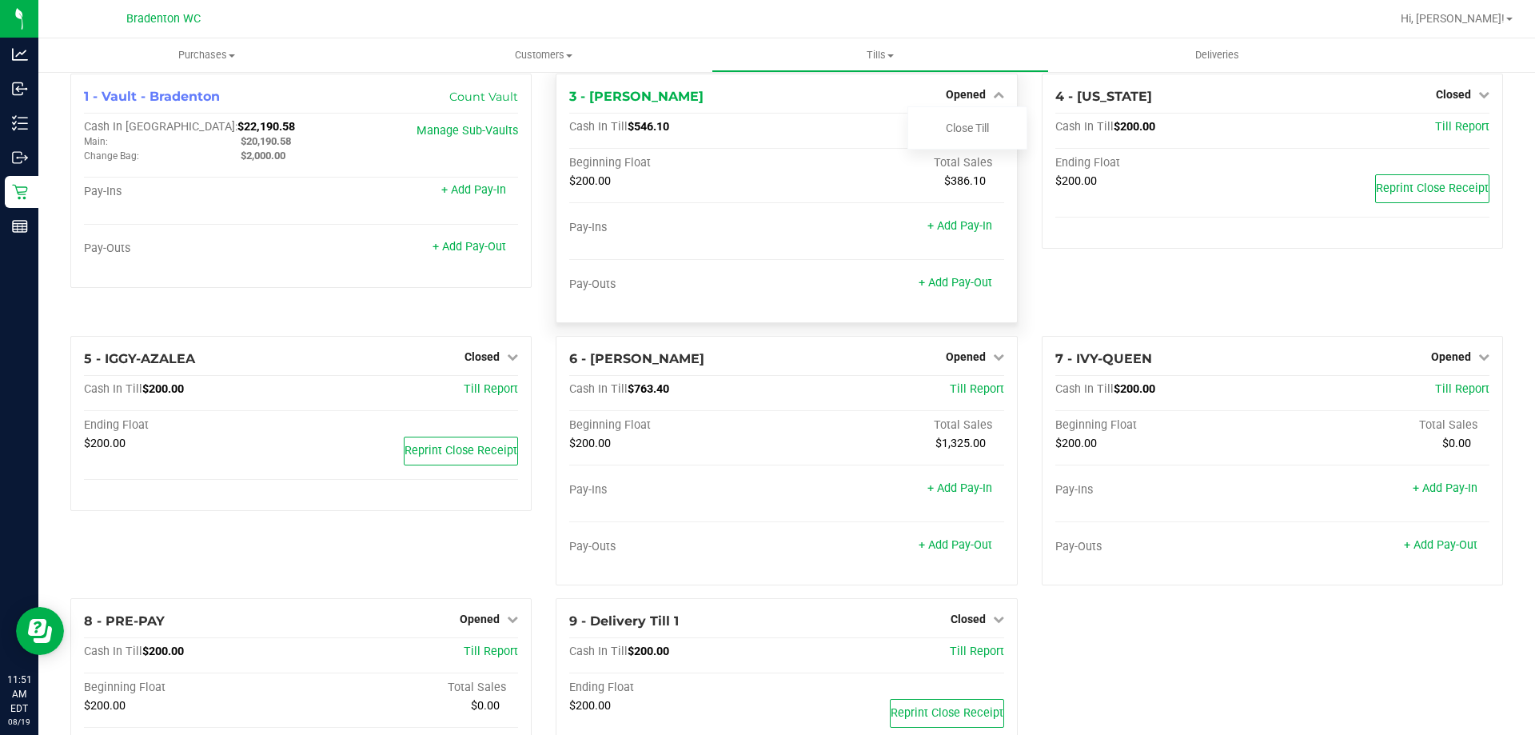
scroll to position [0, 0]
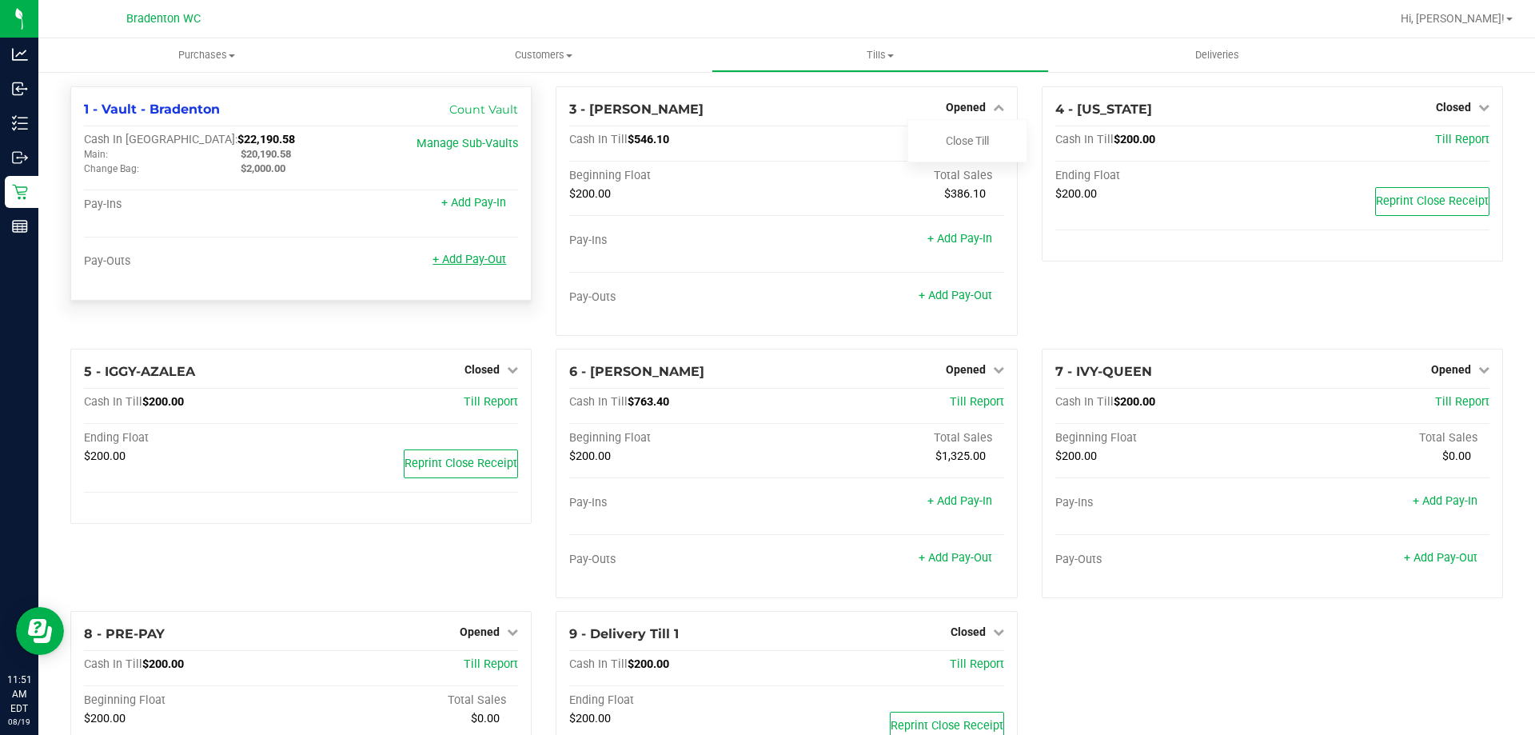
click at [459, 261] on link "+ Add Pay-Out" at bounding box center [469, 260] width 74 height 14
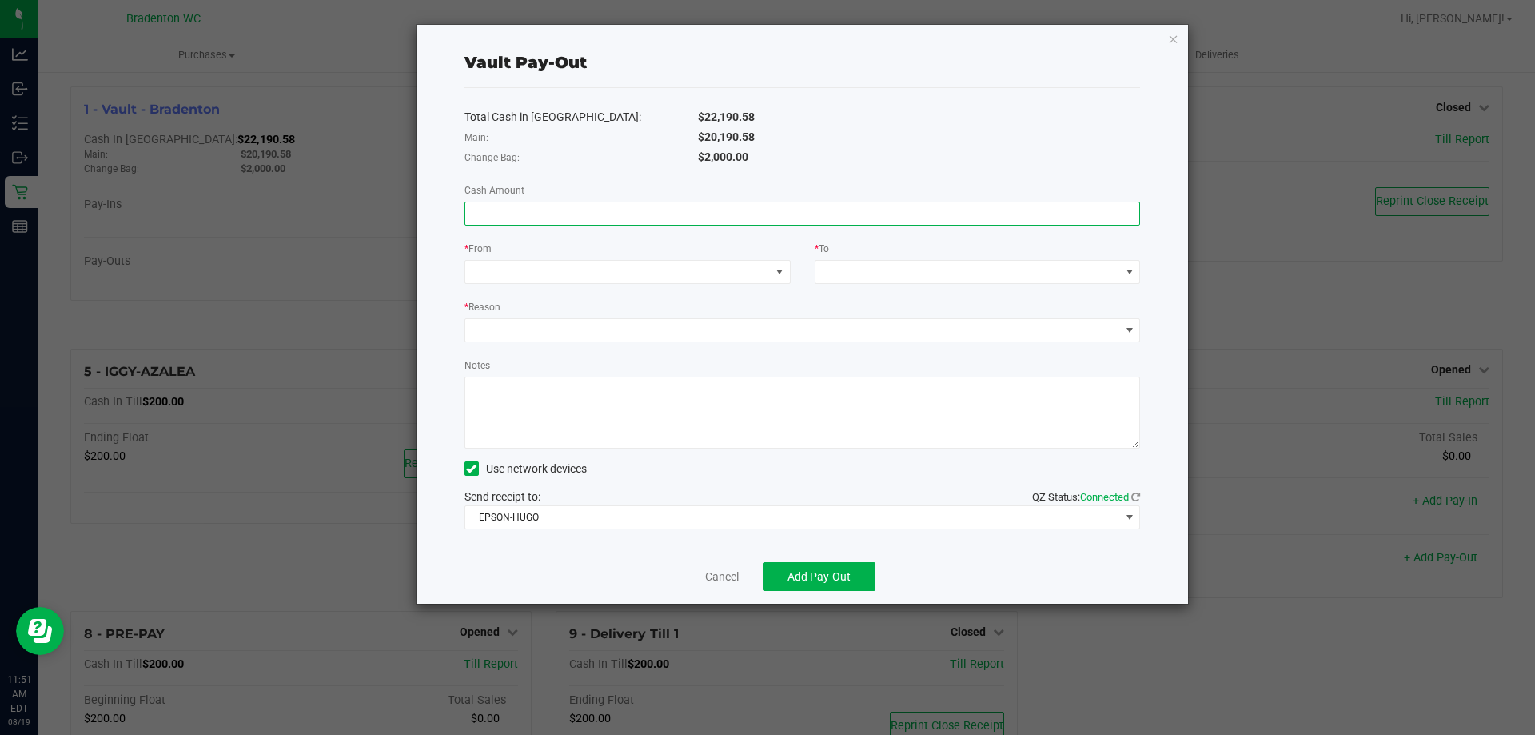
click at [541, 213] on input at bounding box center [802, 213] width 675 height 22
click at [552, 265] on span at bounding box center [617, 272] width 305 height 22
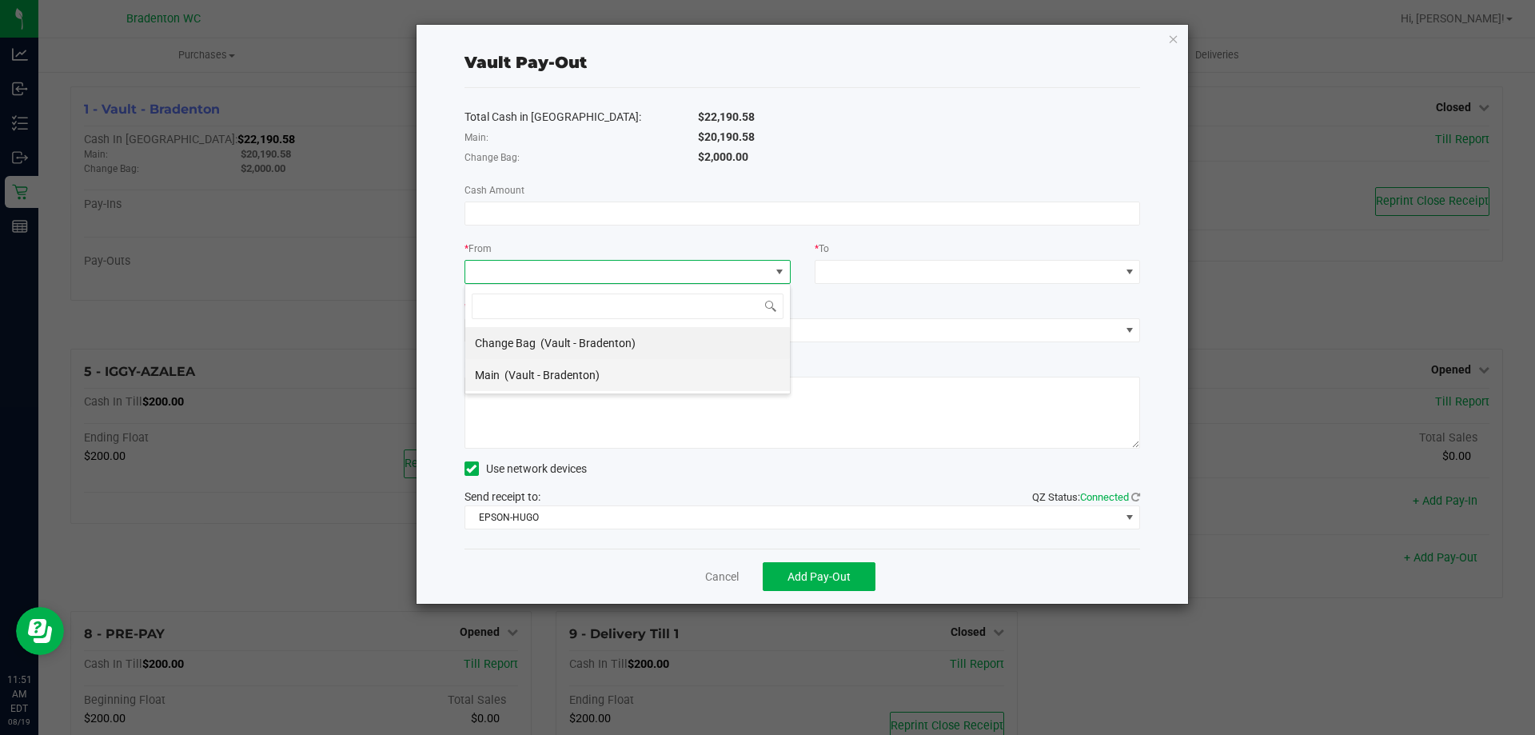
click at [567, 377] on span "(Vault - Bradenton)" at bounding box center [551, 375] width 95 height 13
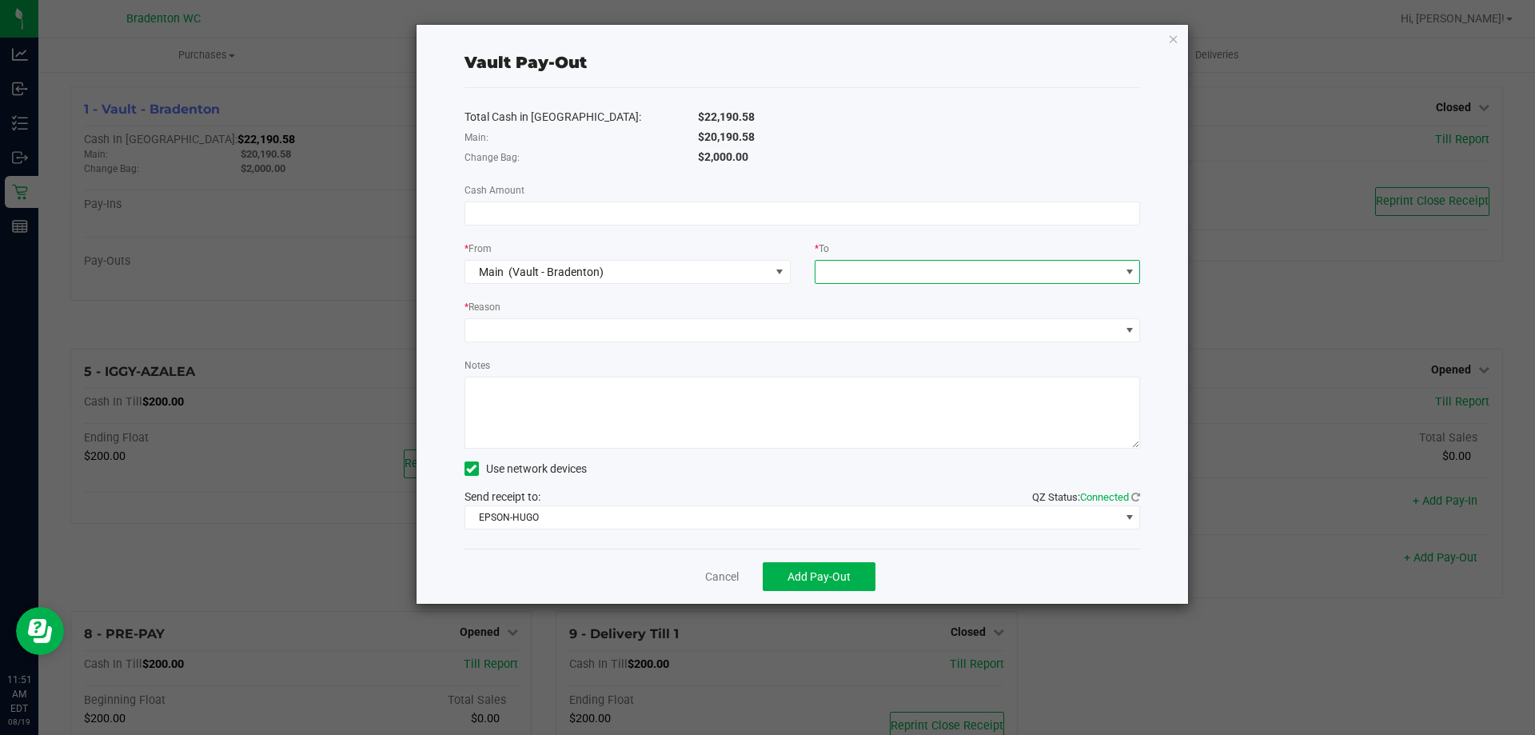
click at [831, 269] on div at bounding box center [827, 271] width 10 height 29
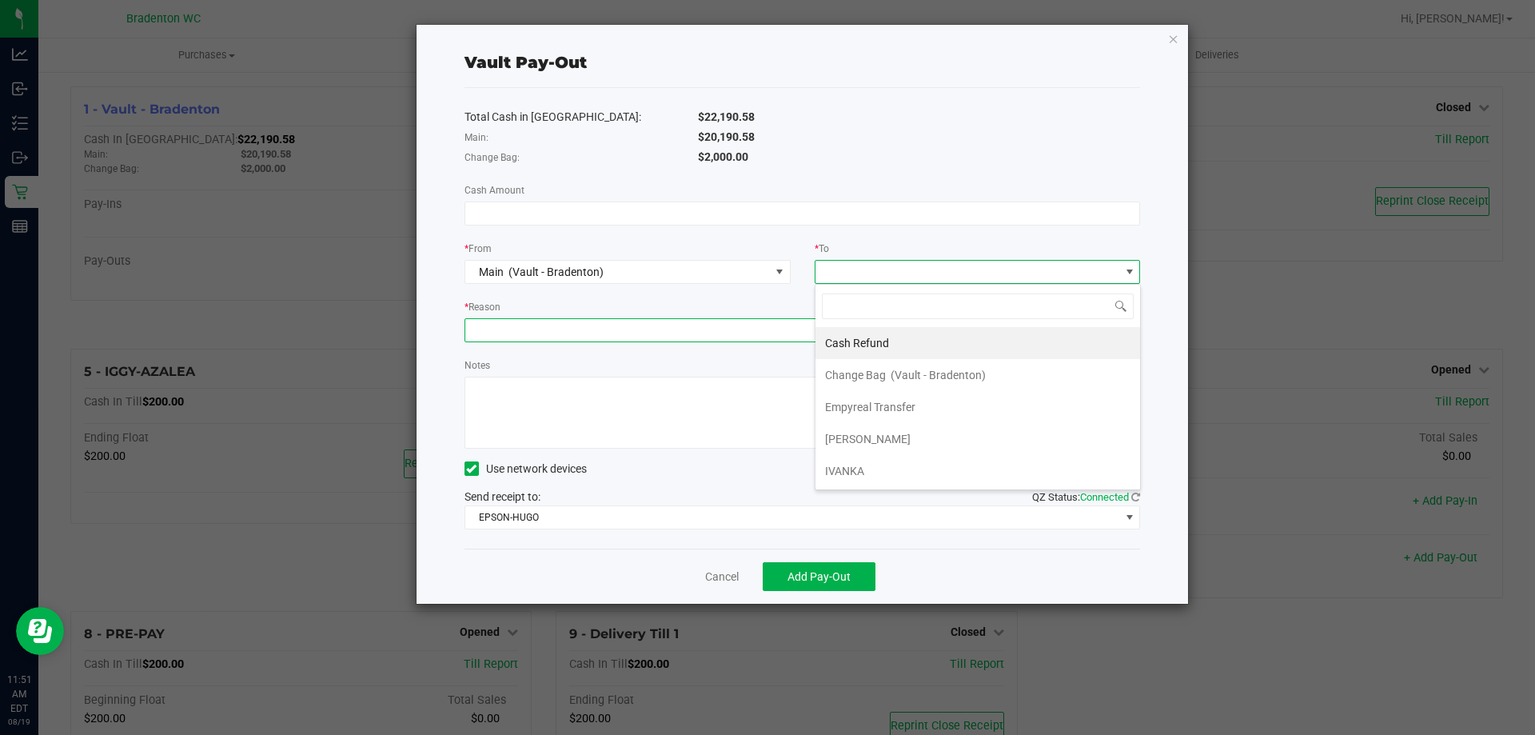
click at [495, 335] on span at bounding box center [792, 330] width 655 height 22
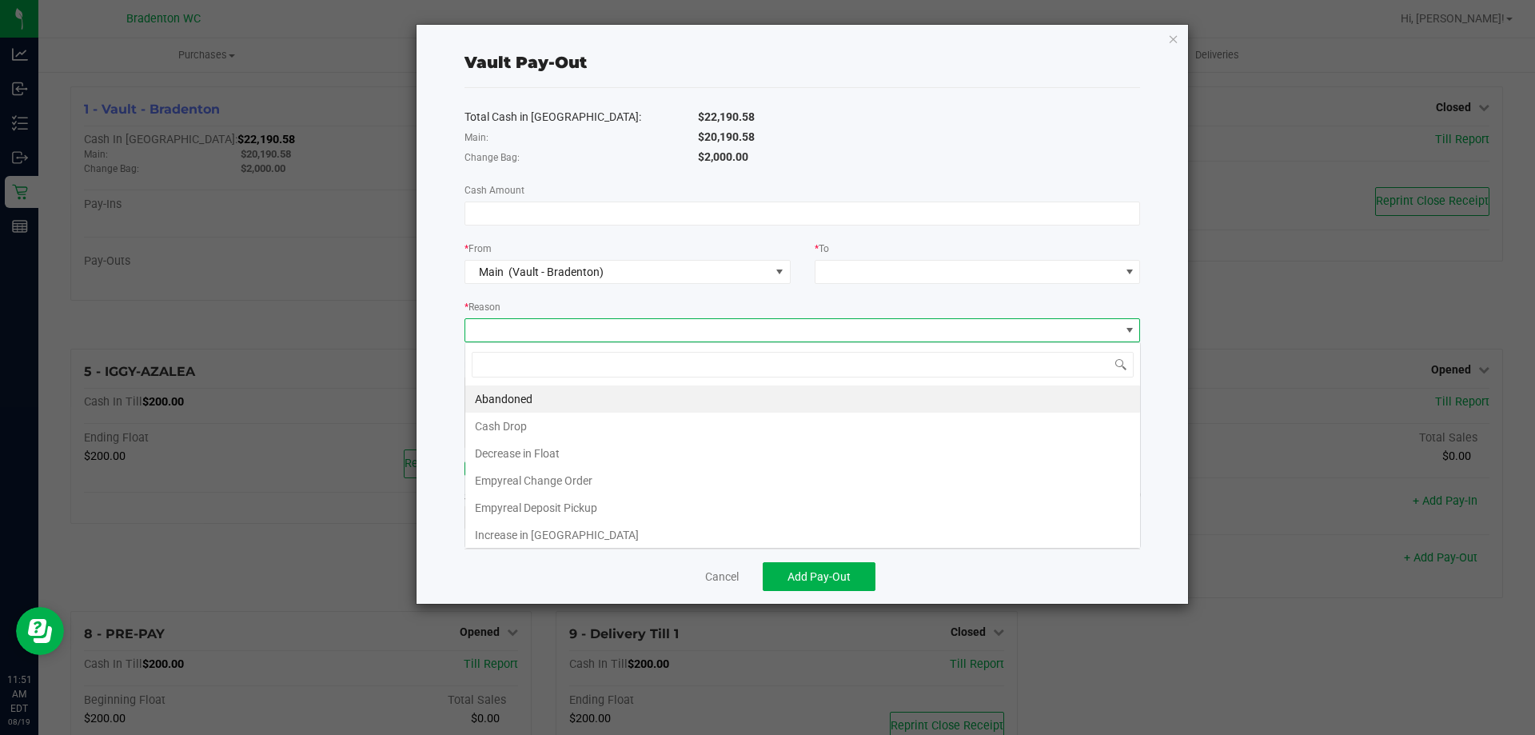
scroll to position [24, 675]
click at [438, 308] on div "Vault Pay-Out Total Cash in Vault: $22,190.58 Main: $20,190.58 Change Bag: $2,0…" at bounding box center [802, 314] width 772 height 579
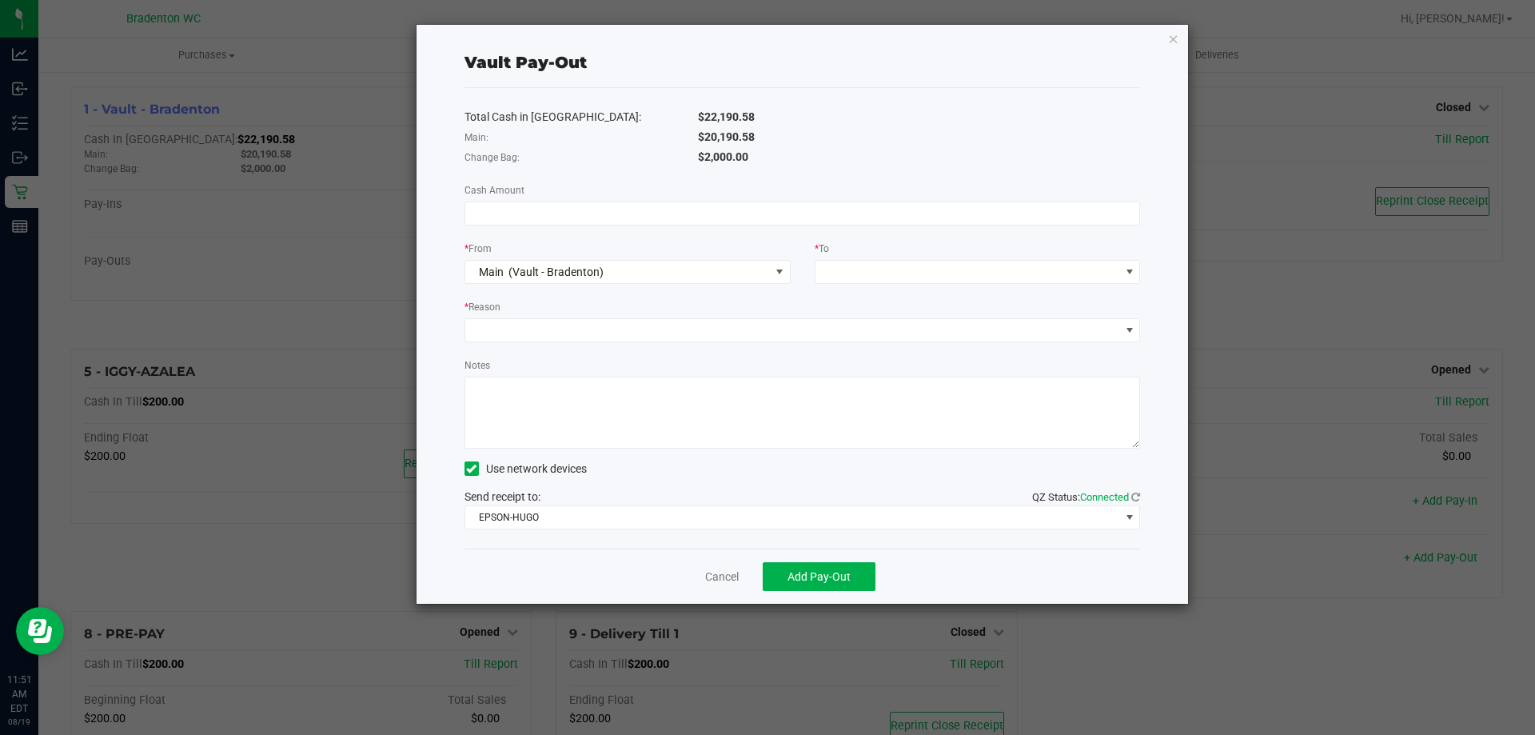
click at [546, 419] on textarea "Notes" at bounding box center [802, 413] width 676 height 72
click at [1173, 38] on icon "button" at bounding box center [1173, 38] width 11 height 19
